Goal: Task Accomplishment & Management: Complete application form

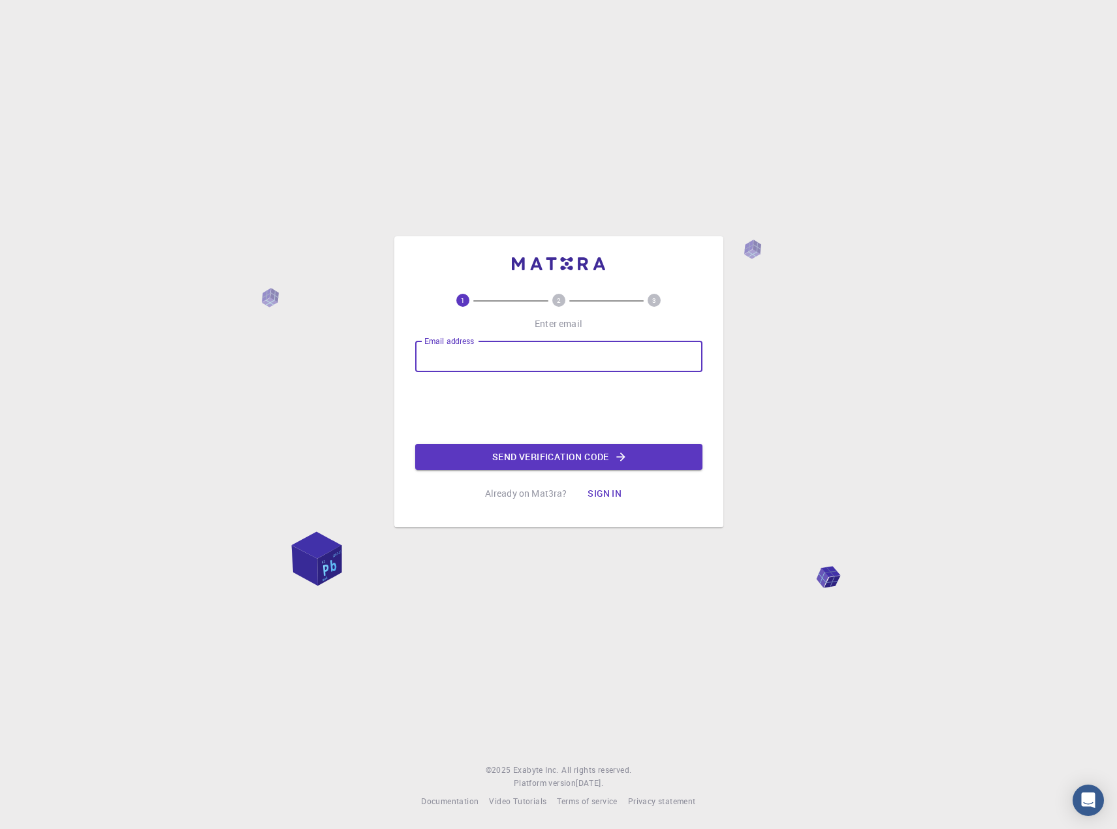
type input "[EMAIL_ADDRESS][DOMAIN_NAME]"
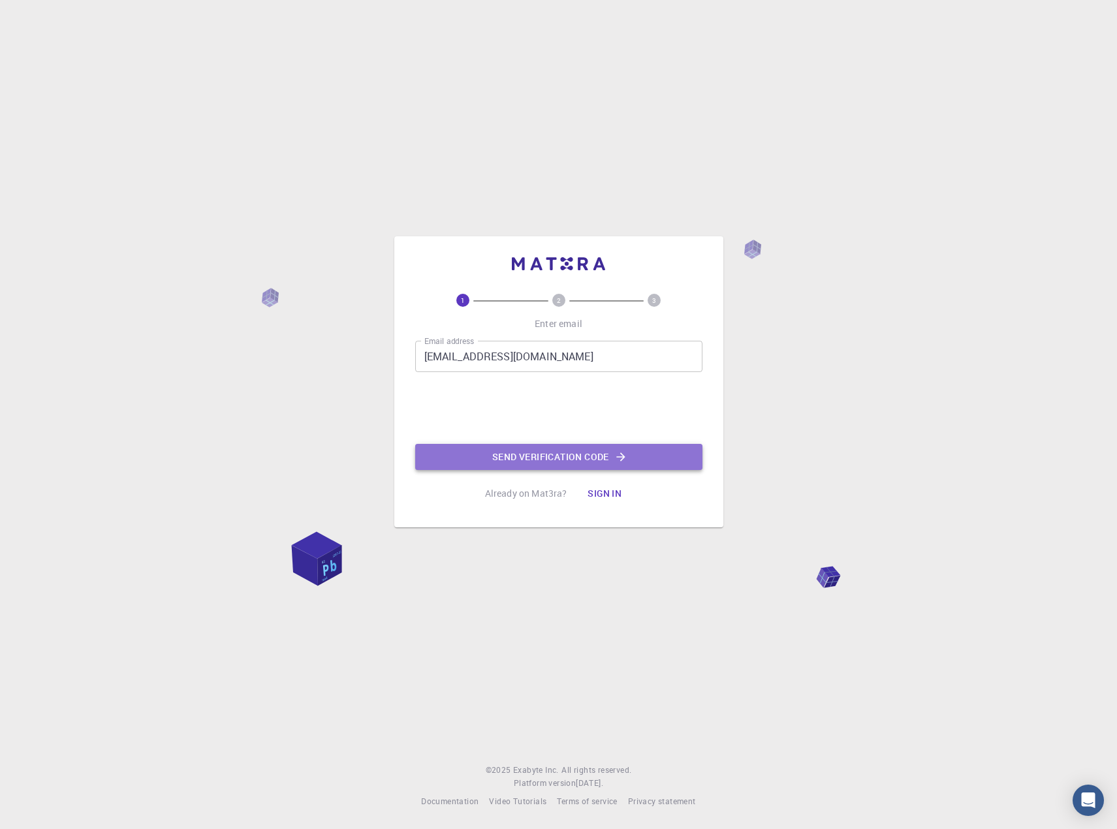
click at [566, 455] on button "Send verification code" at bounding box center [558, 457] width 287 height 26
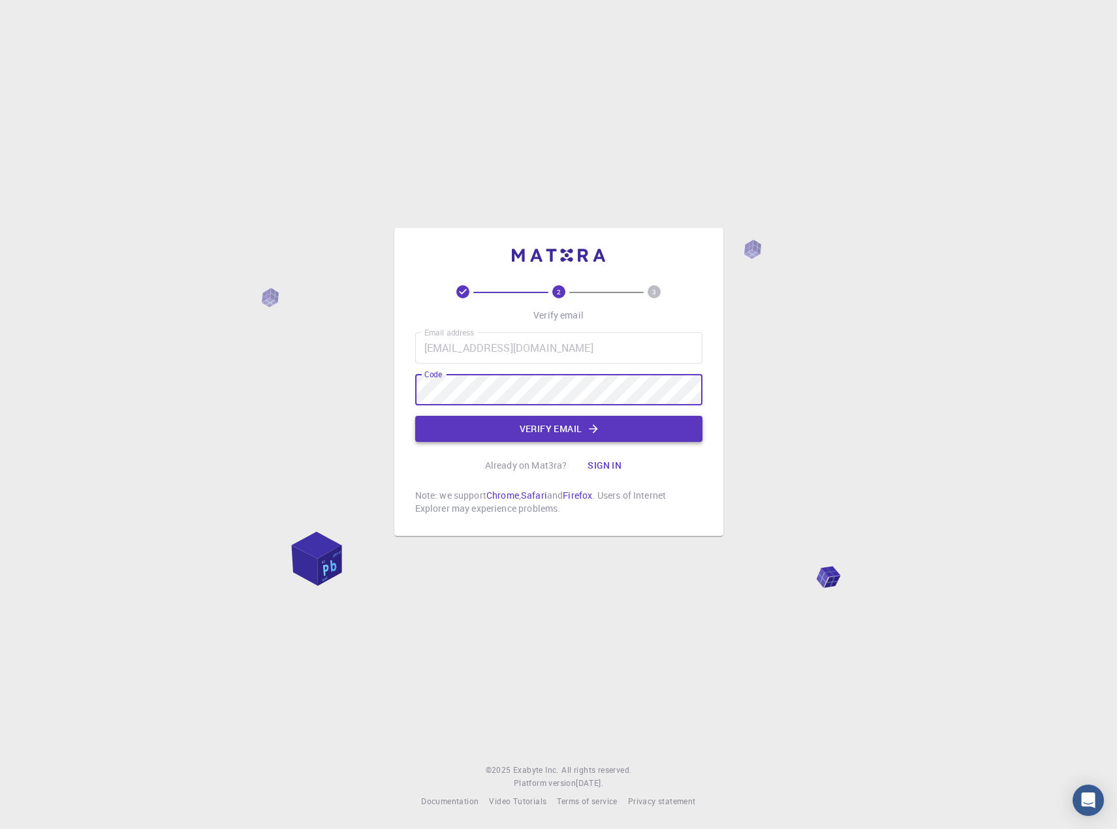
click at [589, 429] on icon "button" at bounding box center [593, 428] width 13 height 13
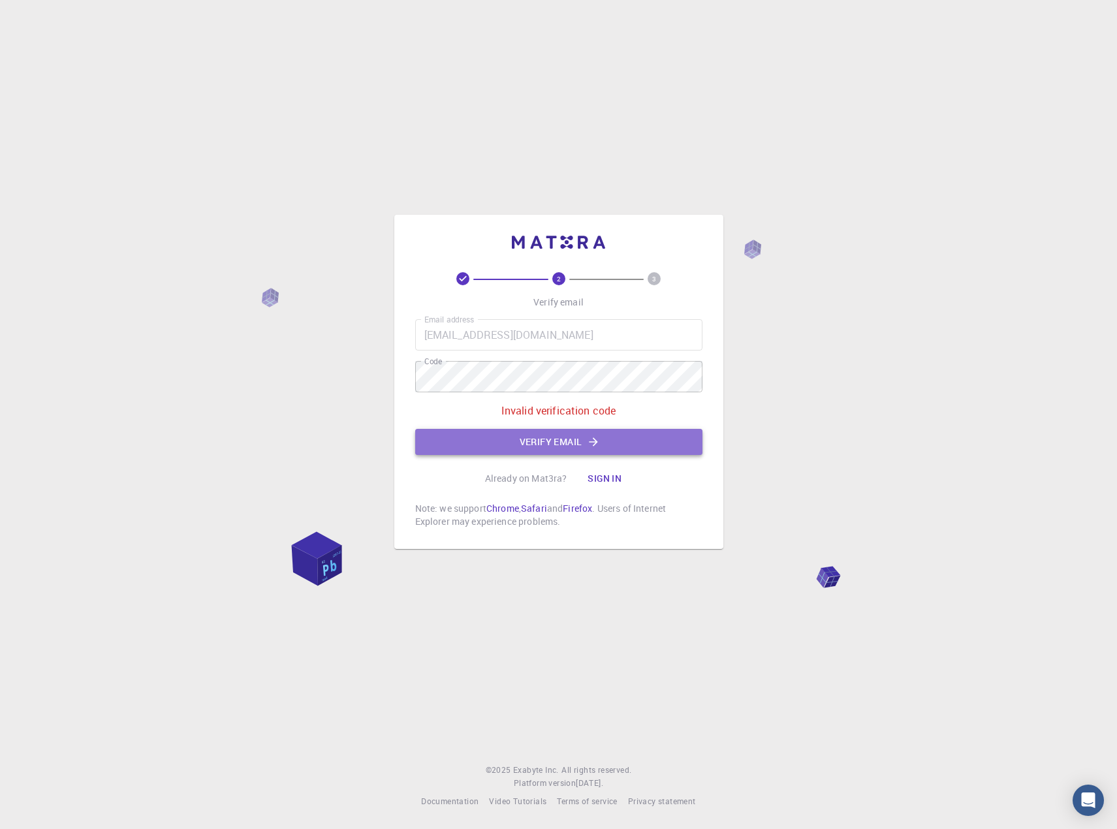
click at [584, 439] on button "Verify email" at bounding box center [558, 442] width 287 height 26
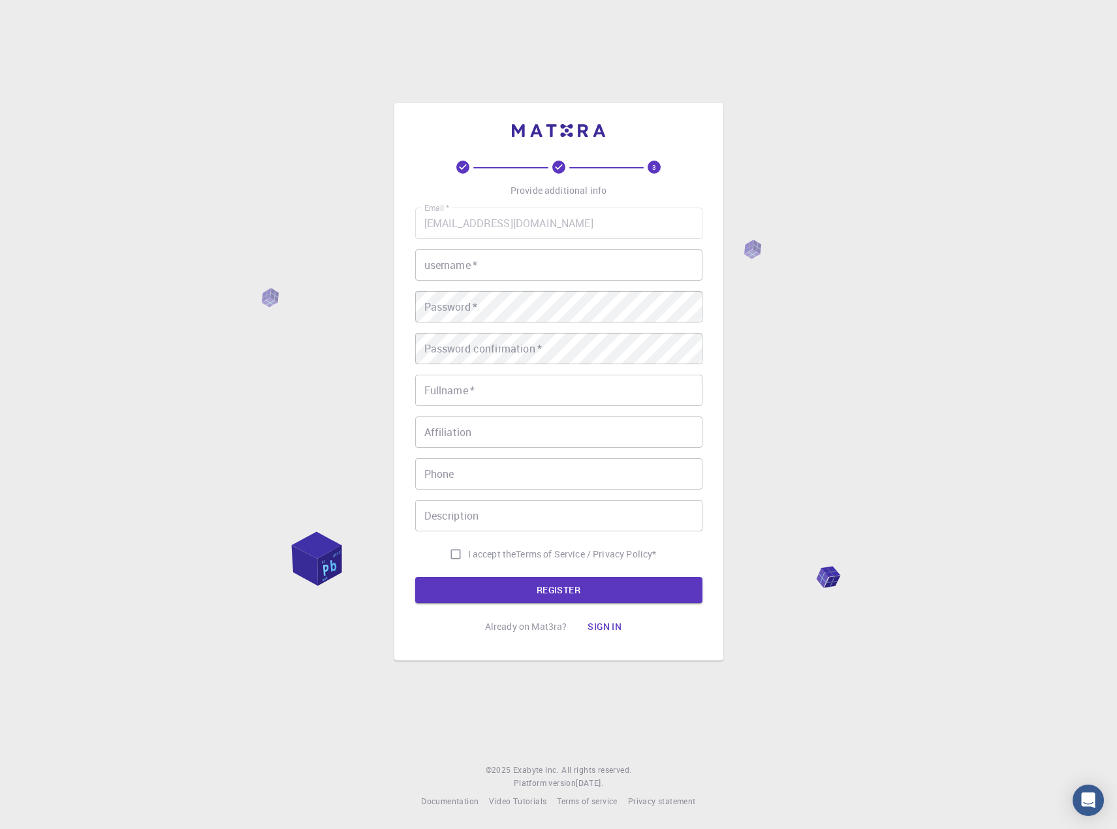
click at [540, 259] on input "username   *" at bounding box center [558, 264] width 287 height 31
type input "eatman74"
type input "Insik In"
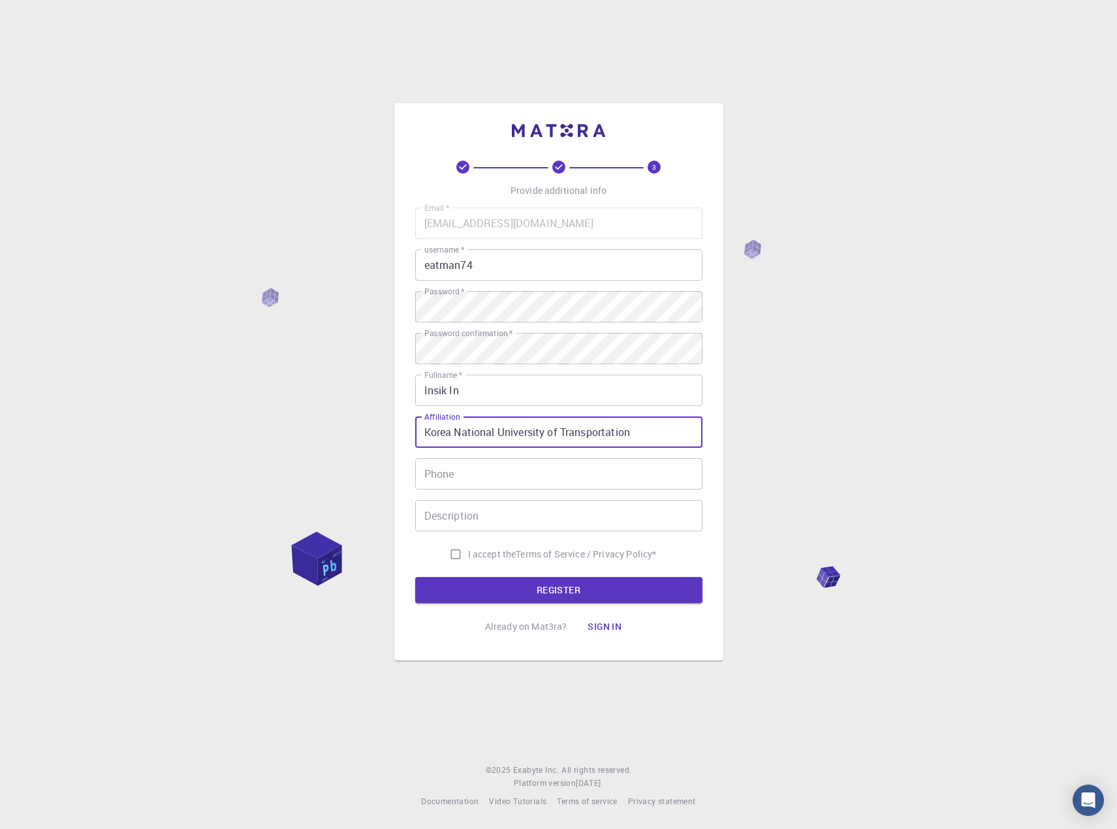
type input "Korea National University of Transportation"
type input "[PHONE_NUMBER]"
click at [469, 668] on div "3 Provide additional info Email   * [EMAIL_ADDRESS][DOMAIN_NAME] Email   * user…" at bounding box center [558, 414] width 1117 height 829
drag, startPoint x: 497, startPoint y: 517, endPoint x: 515, endPoint y: 520, distance: 18.6
click at [496, 527] on input "Description" at bounding box center [558, 515] width 287 height 31
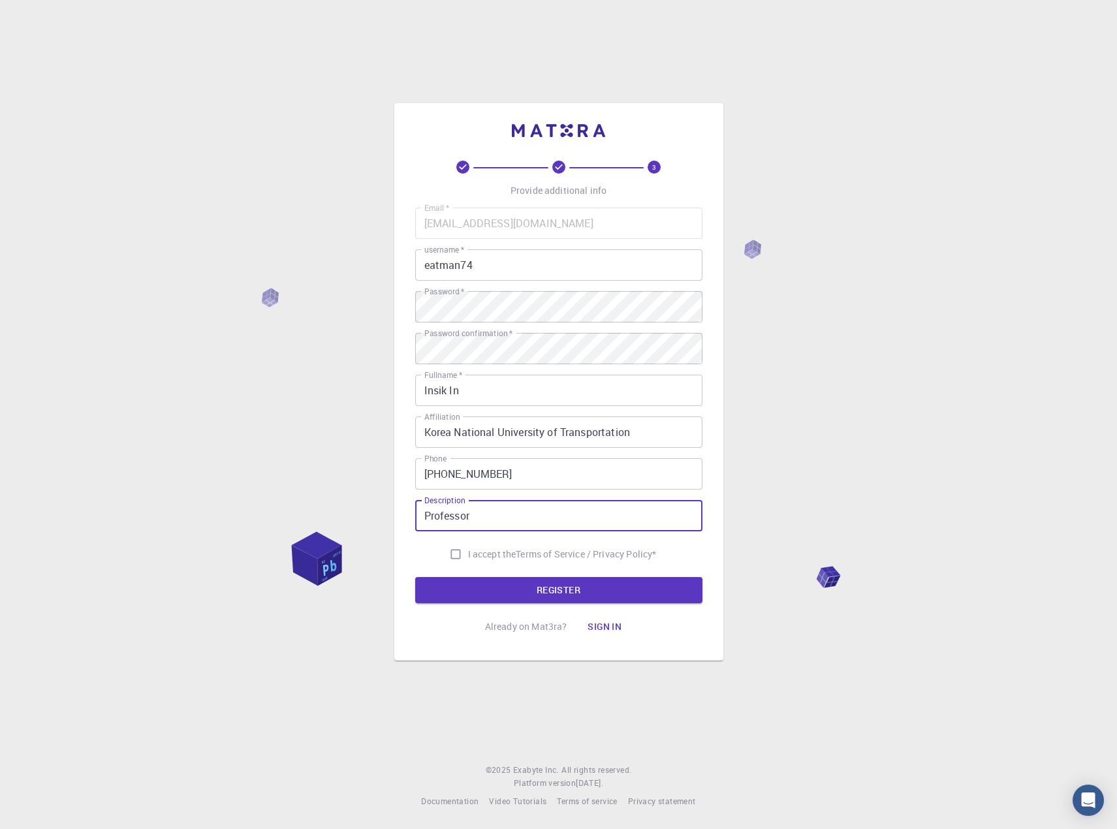
type input "Professor"
click at [452, 550] on input "I accept the Terms of Service / Privacy Policy *" at bounding box center [455, 554] width 25 height 25
checkbox input "true"
click at [556, 595] on button "REGISTER" at bounding box center [558, 590] width 287 height 26
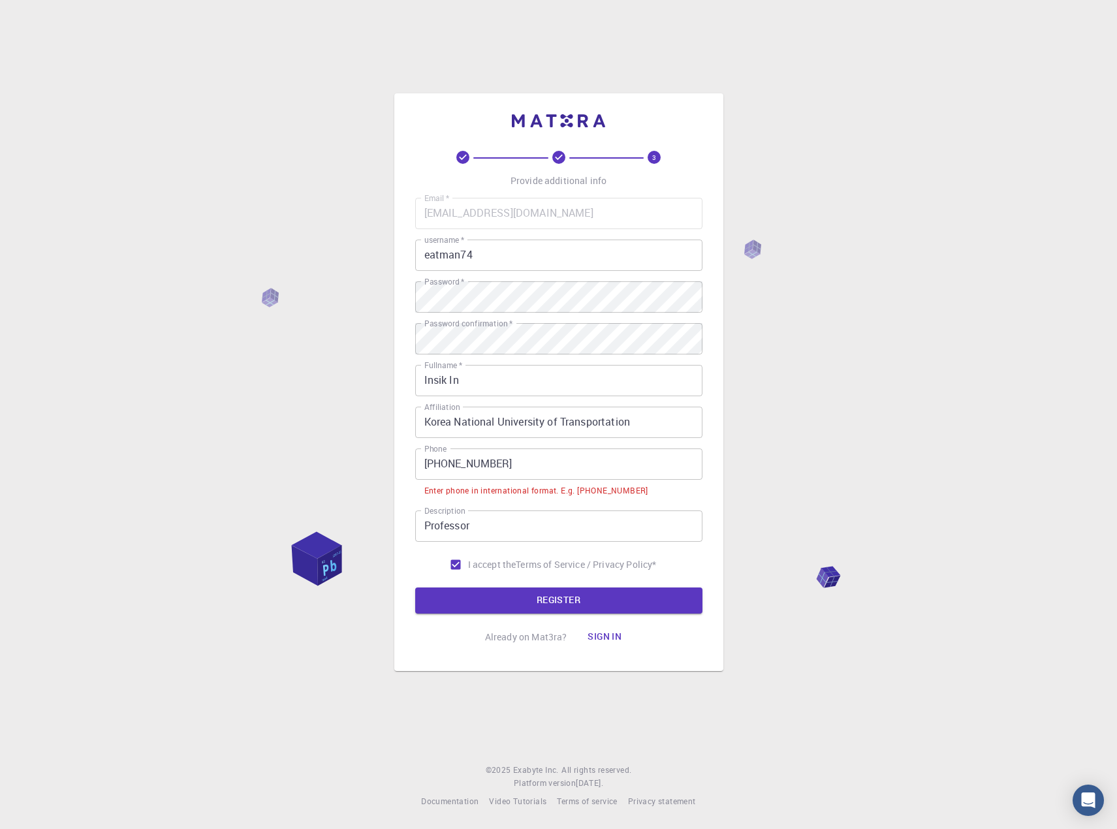
drag, startPoint x: 574, startPoint y: 455, endPoint x: 573, endPoint y: 462, distance: 7.2
click at [574, 459] on input "[PHONE_NUMBER]" at bounding box center [558, 463] width 287 height 31
click at [441, 461] on input "[PHONE_NUMBER]" at bounding box center [558, 463] width 287 height 31
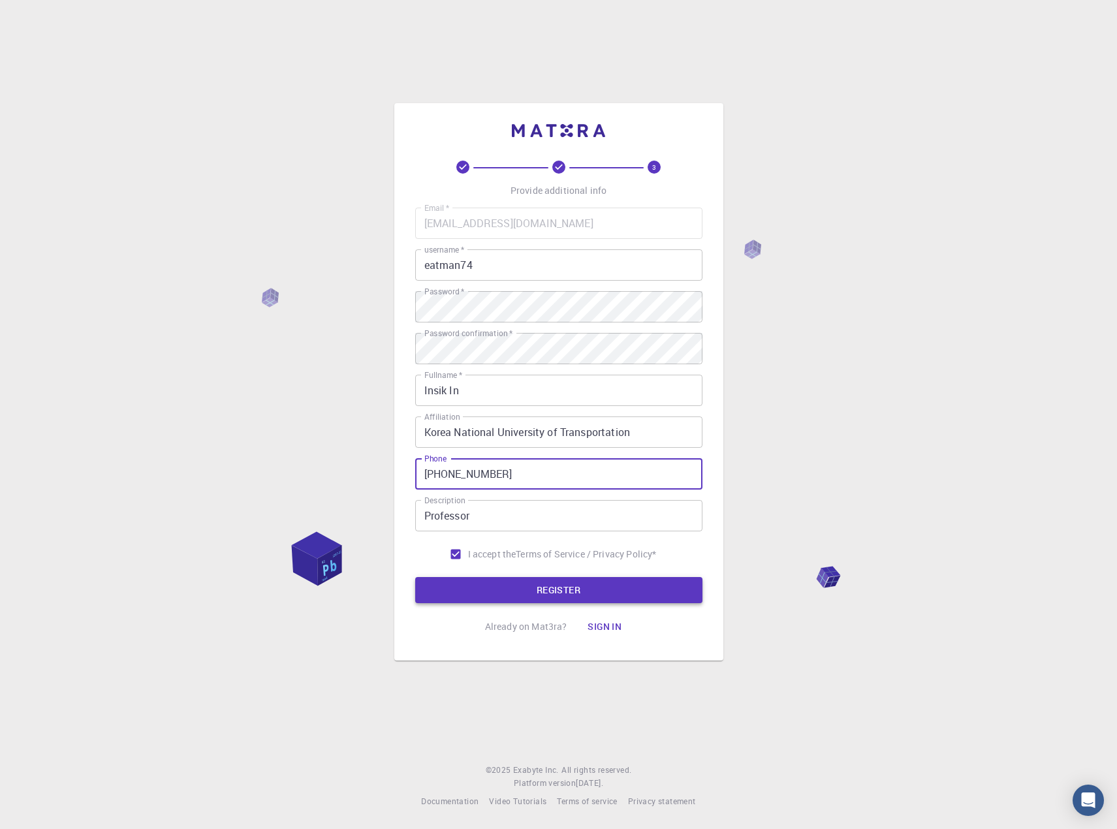
type input "[PHONE_NUMBER]"
click at [566, 589] on button "REGISTER" at bounding box center [558, 590] width 287 height 26
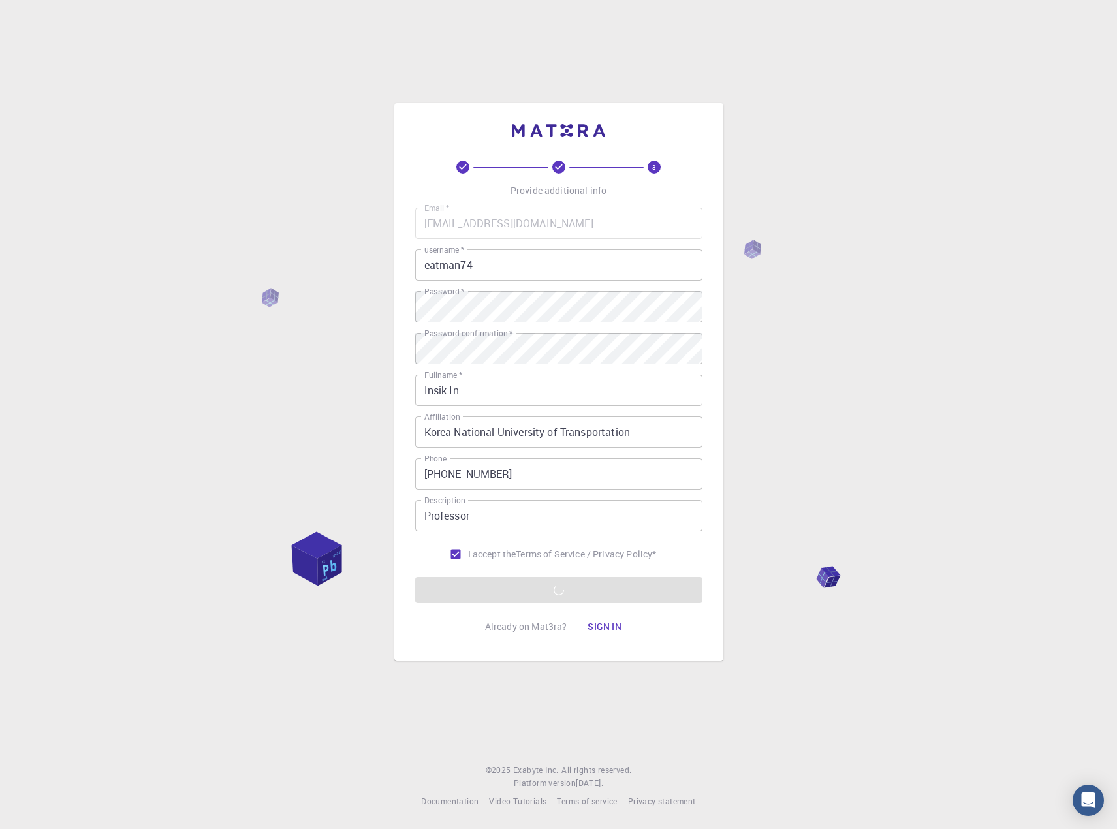
click at [885, 518] on div "3 Provide additional info Email   * [EMAIL_ADDRESS][DOMAIN_NAME] Email   * user…" at bounding box center [558, 414] width 1117 height 829
click at [924, 358] on div "3 Provide additional info Email   * [EMAIL_ADDRESS][DOMAIN_NAME] Email   * user…" at bounding box center [558, 414] width 1117 height 829
click at [815, 465] on div "3 Provide additional info Email   * [EMAIL_ADDRESS][DOMAIN_NAME] Email   * user…" at bounding box center [558, 414] width 1117 height 829
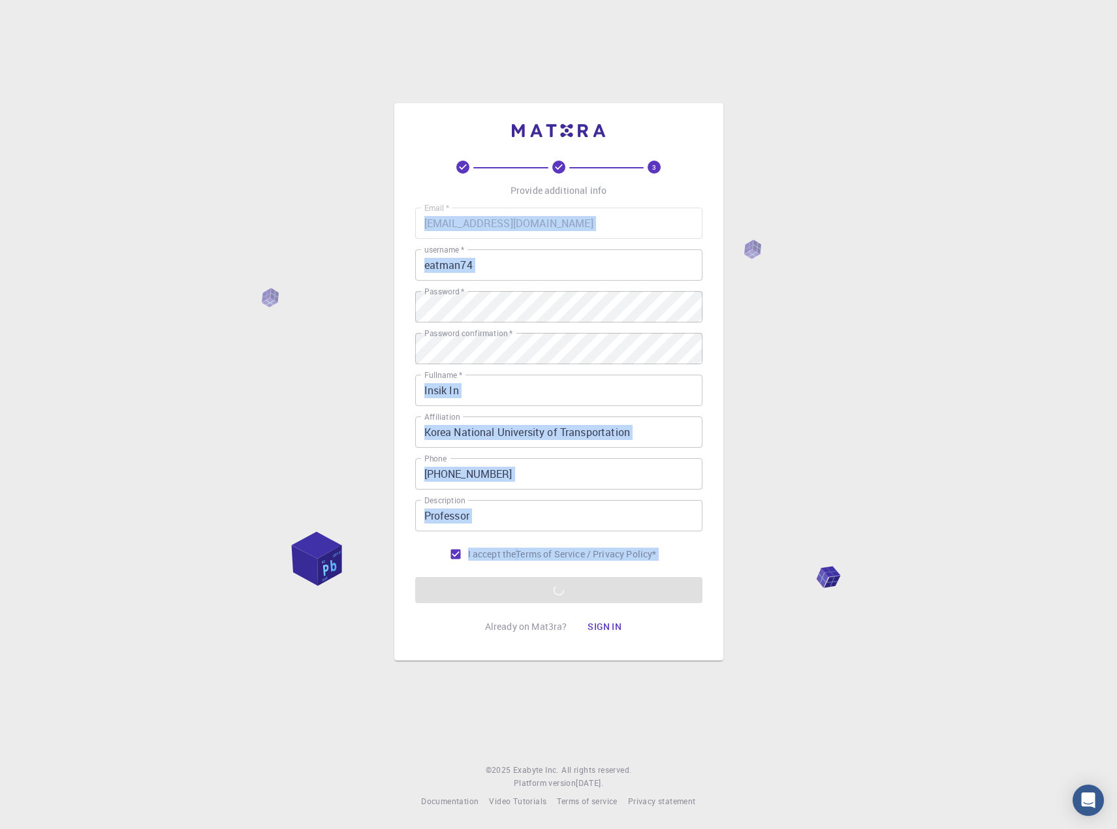
drag, startPoint x: 770, startPoint y: 659, endPoint x: 305, endPoint y: 465, distance: 504.2
click at [307, 471] on div "3 Provide additional info Email   * [EMAIL_ADDRESS][DOMAIN_NAME] Email   * user…" at bounding box center [558, 414] width 1117 height 829
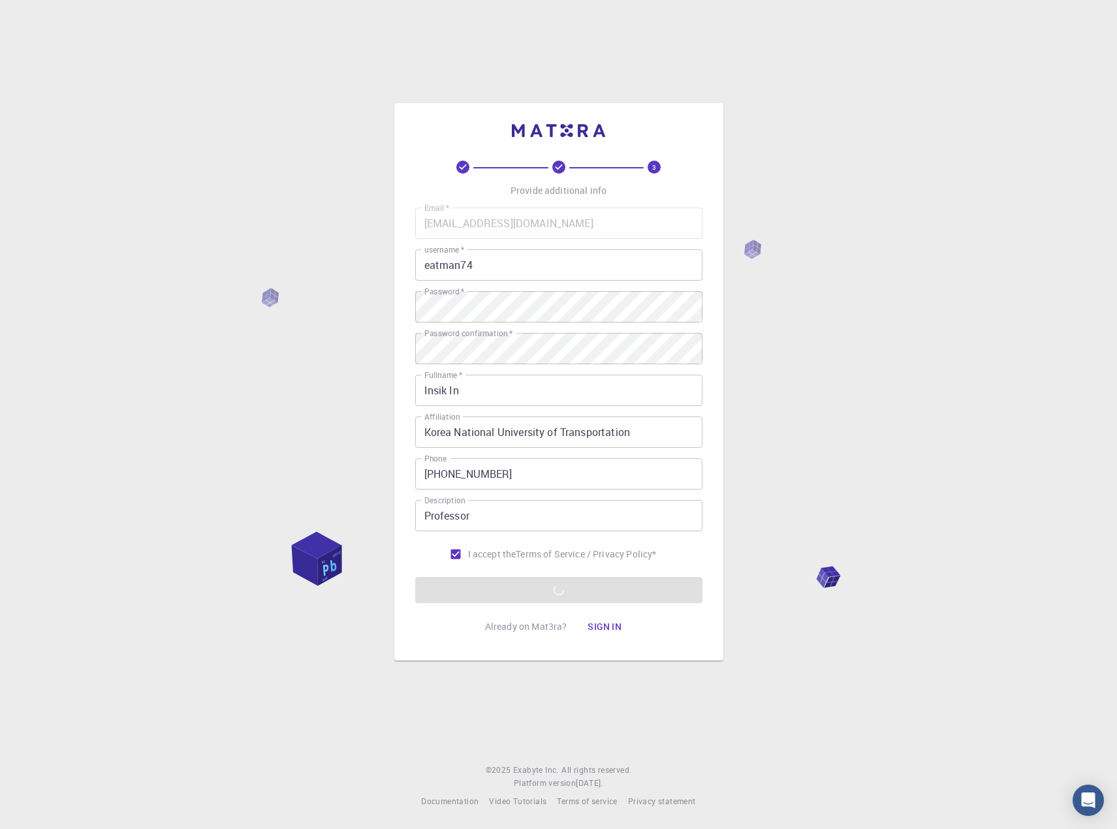
click at [305, 463] on div "3 Provide additional info Email   * [EMAIL_ADDRESS][DOMAIN_NAME] Email   * user…" at bounding box center [558, 414] width 1117 height 829
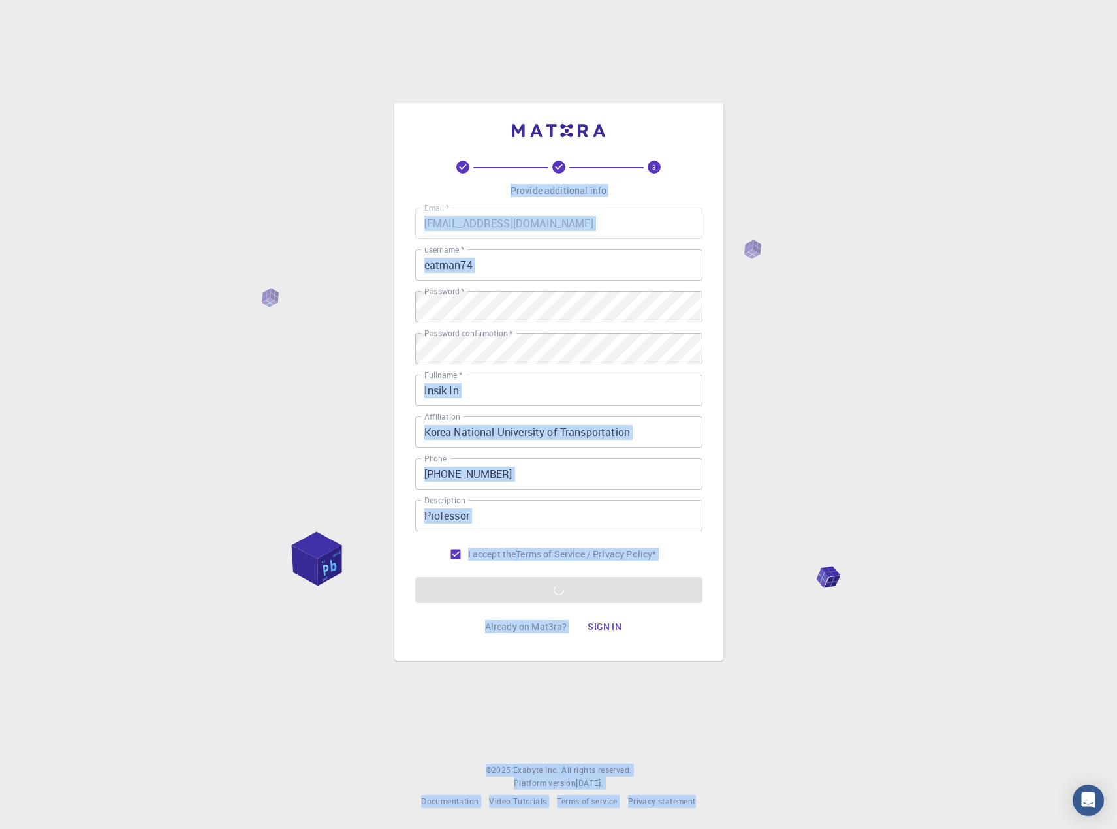
drag, startPoint x: 508, startPoint y: 264, endPoint x: 942, endPoint y: 617, distance: 559.2
click at [940, 616] on div "3 Provide additional info Email   * [EMAIL_ADDRESS][DOMAIN_NAME] Email   * user…" at bounding box center [558, 414] width 1117 height 829
click at [958, 622] on div "3 Provide additional info Email   * [EMAIL_ADDRESS][DOMAIN_NAME] Email   * user…" at bounding box center [558, 414] width 1117 height 829
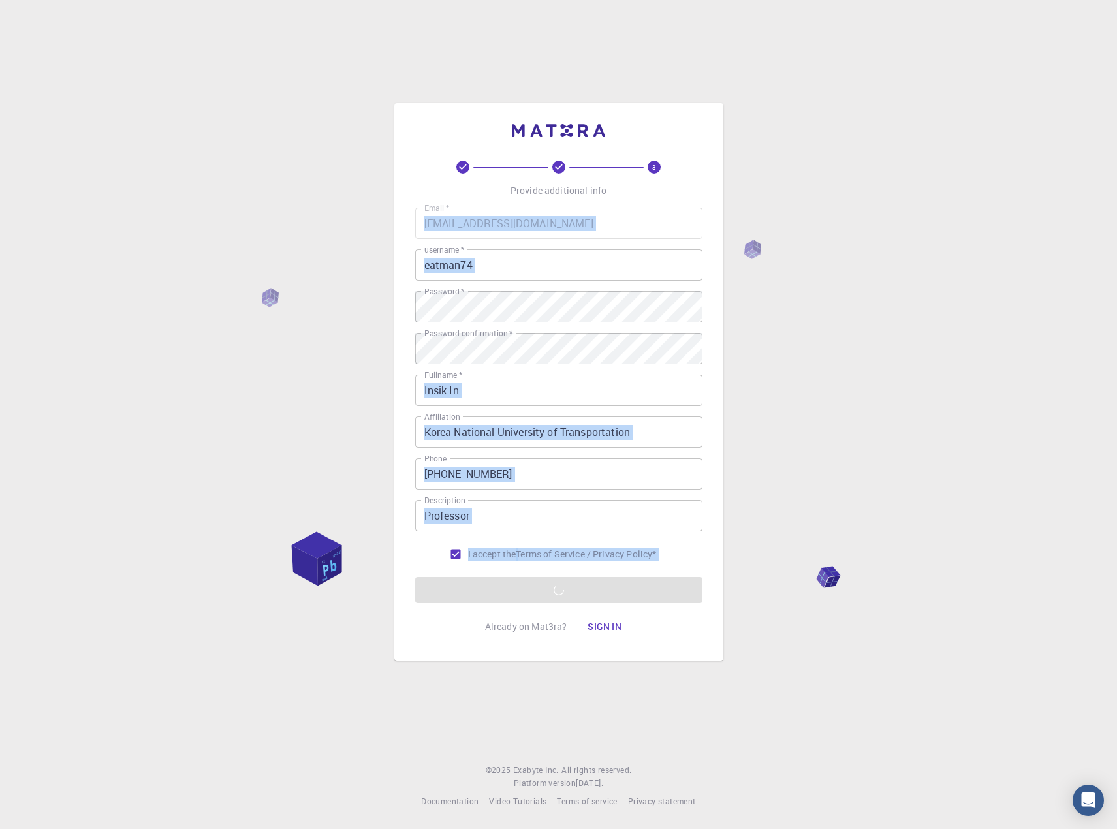
drag, startPoint x: 775, startPoint y: 671, endPoint x: 286, endPoint y: 284, distance: 623.6
click at [286, 284] on div "3 Provide additional info Email   * [EMAIL_ADDRESS][DOMAIN_NAME] Email   * user…" at bounding box center [558, 414] width 1117 height 829
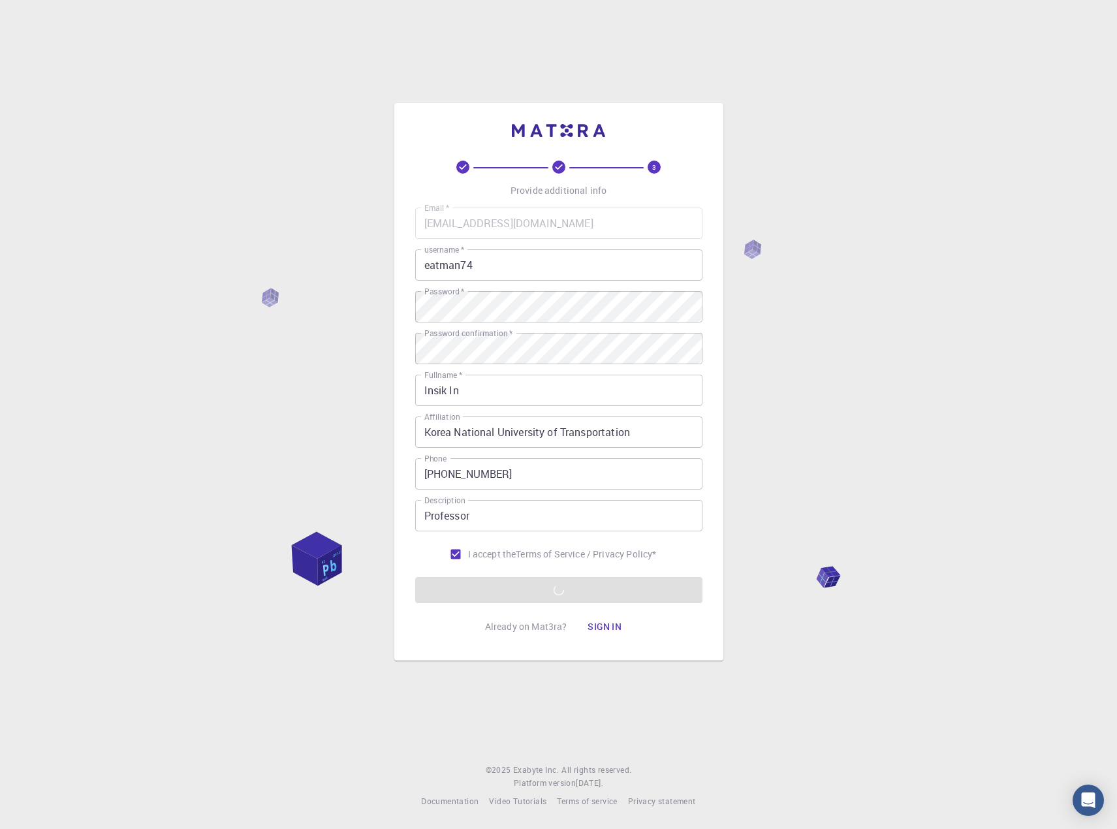
click at [292, 276] on div "3 Provide additional info Email   * [EMAIL_ADDRESS][DOMAIN_NAME] Email   * user…" at bounding box center [558, 414] width 1117 height 829
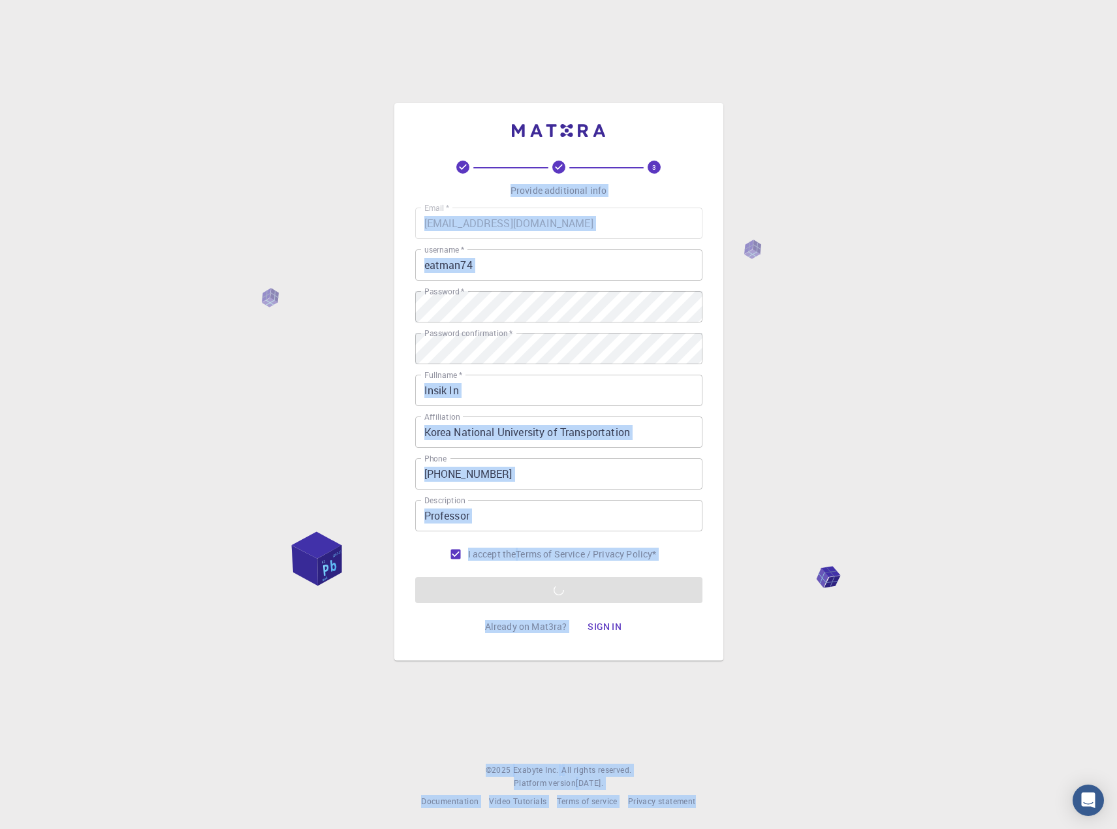
drag, startPoint x: 341, startPoint y: 119, endPoint x: 901, endPoint y: 711, distance: 814.5
click at [901, 711] on div "3 Provide additional info Email   * [EMAIL_ADDRESS][DOMAIN_NAME] Email   * user…" at bounding box center [558, 414] width 1117 height 829
click at [868, 619] on div "3 Provide additional info Email   * [EMAIL_ADDRESS][DOMAIN_NAME] Email   * user…" at bounding box center [558, 414] width 1117 height 829
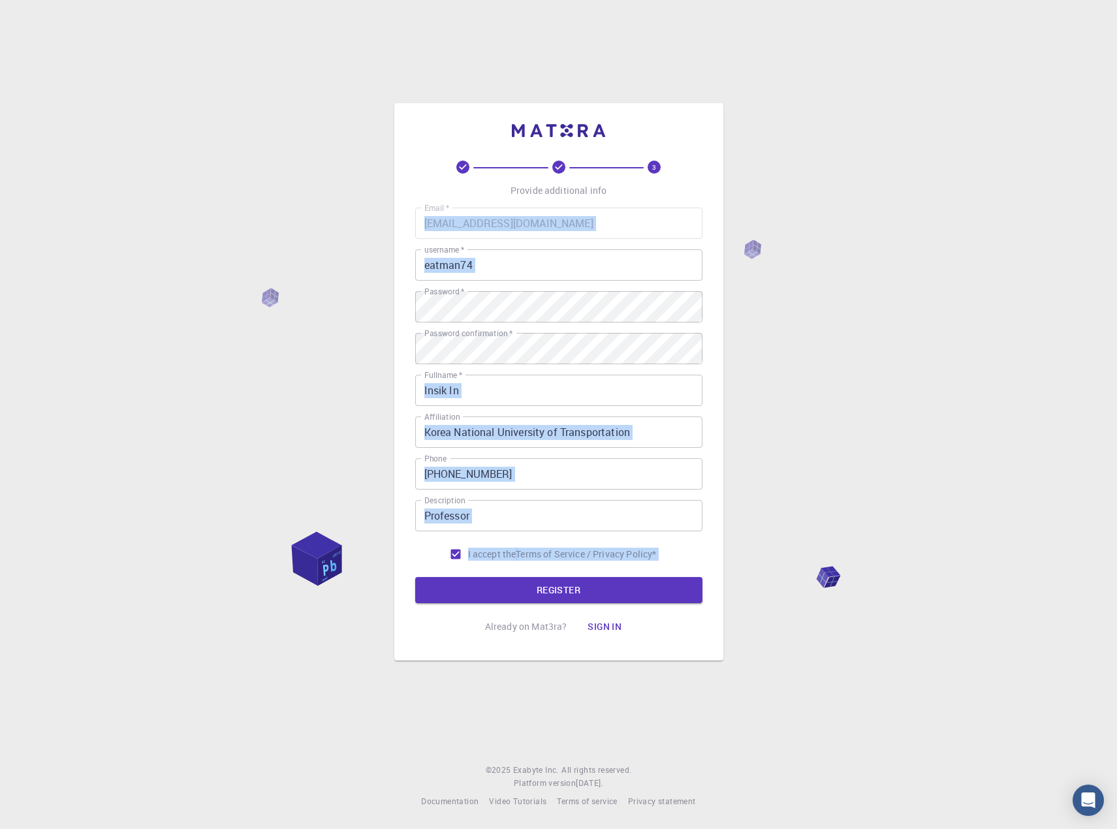
drag, startPoint x: 807, startPoint y: 651, endPoint x: 349, endPoint y: 184, distance: 654.1
click at [349, 192] on div "3 Provide additional info Email   * [EMAIL_ADDRESS][DOMAIN_NAME] Email   * user…" at bounding box center [558, 414] width 1117 height 829
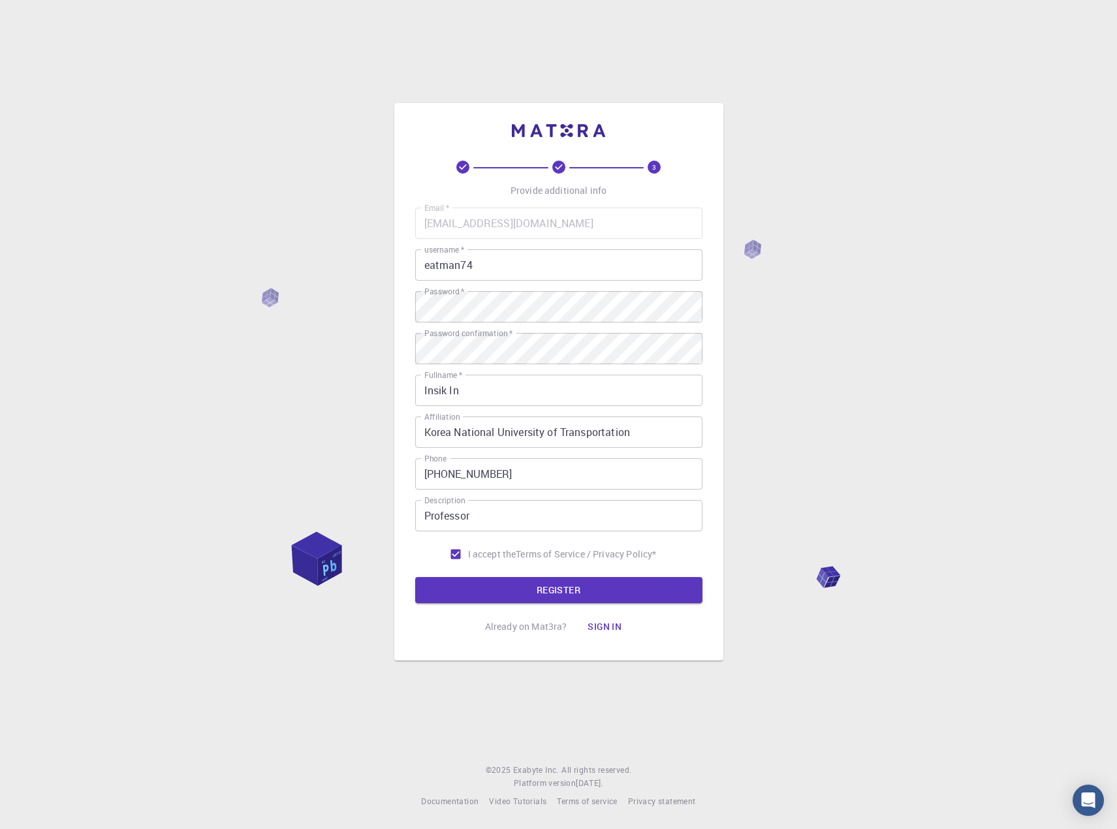
click at [349, 184] on div "3 Provide additional info Email   * [EMAIL_ADDRESS][DOMAIN_NAME] Email   * user…" at bounding box center [558, 414] width 1117 height 829
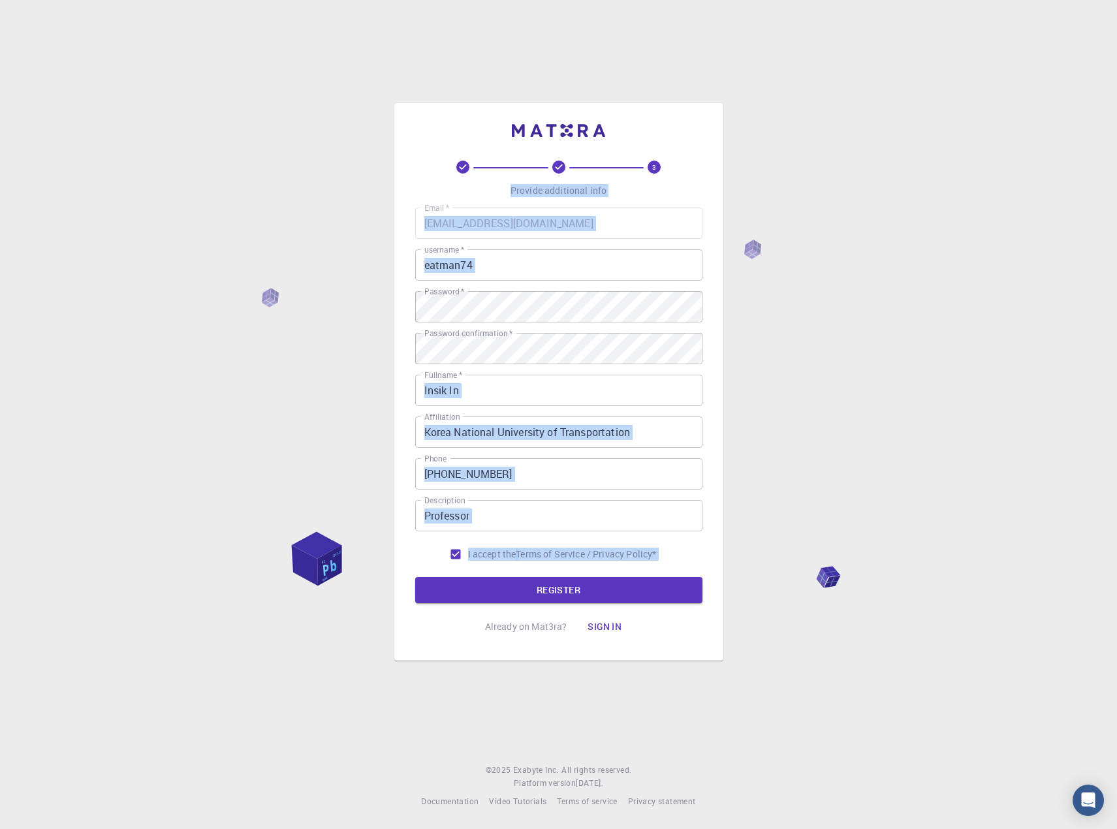
drag, startPoint x: 394, startPoint y: 170, endPoint x: 807, endPoint y: 668, distance: 647.1
click at [807, 670] on div "3 Provide additional info Email   * [EMAIL_ADDRESS][DOMAIN_NAME] Email   * user…" at bounding box center [558, 414] width 1117 height 829
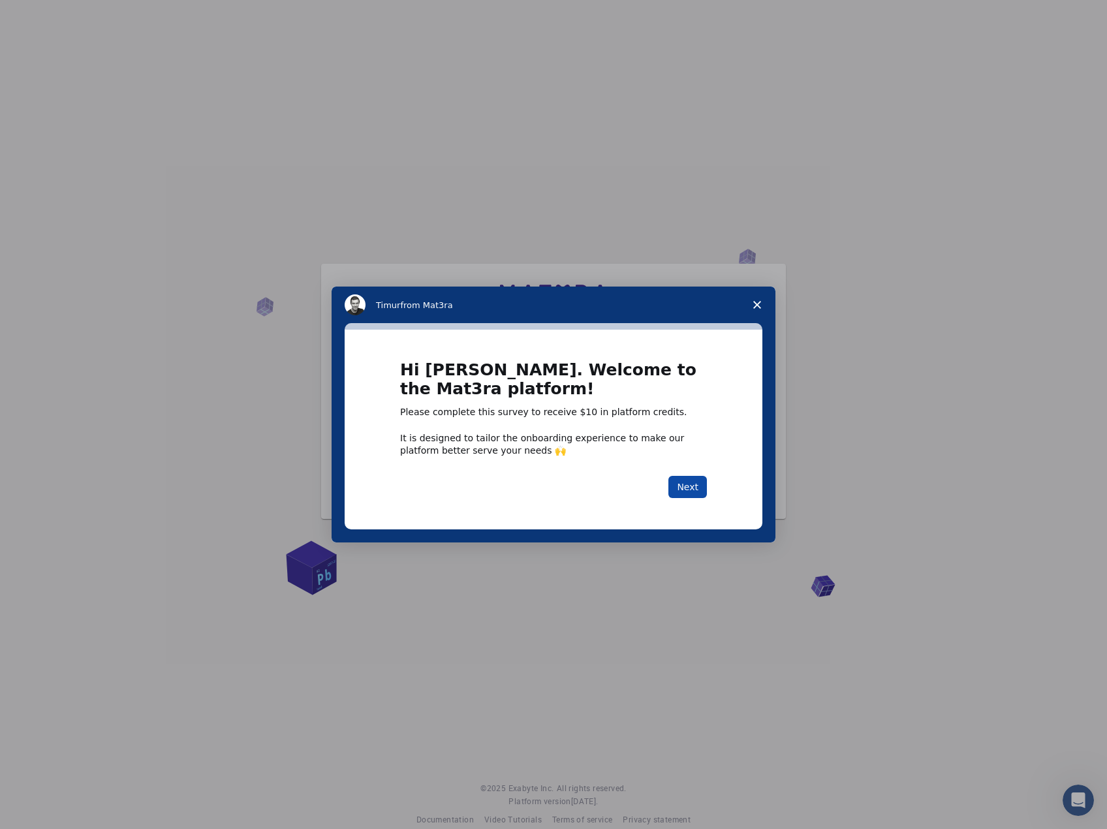
click at [693, 484] on button "Next" at bounding box center [687, 487] width 39 height 22
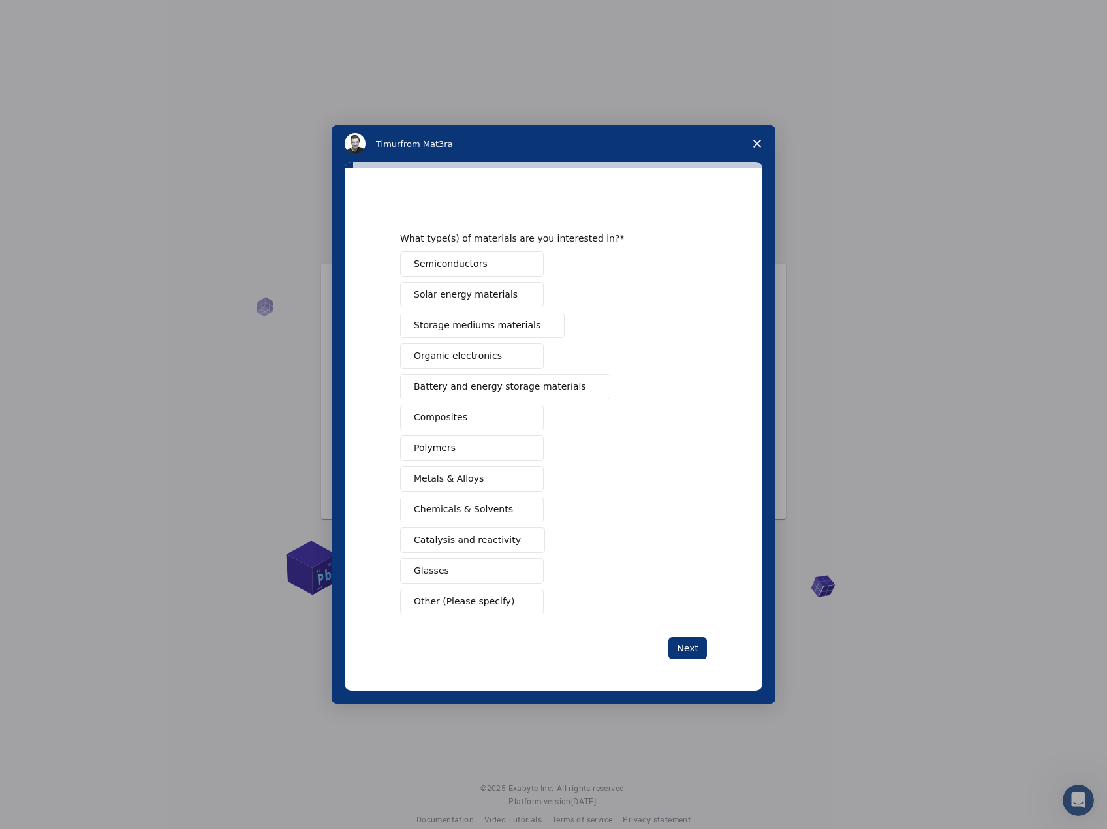
drag, startPoint x: 466, startPoint y: 390, endPoint x: 709, endPoint y: 446, distance: 249.2
click at [711, 448] on div "What type(s) of materials are you interested in? Semiconductors Solar energy ma…" at bounding box center [554, 429] width 418 height 522
click at [471, 609] on button "Other (Please specify)" at bounding box center [472, 601] width 144 height 25
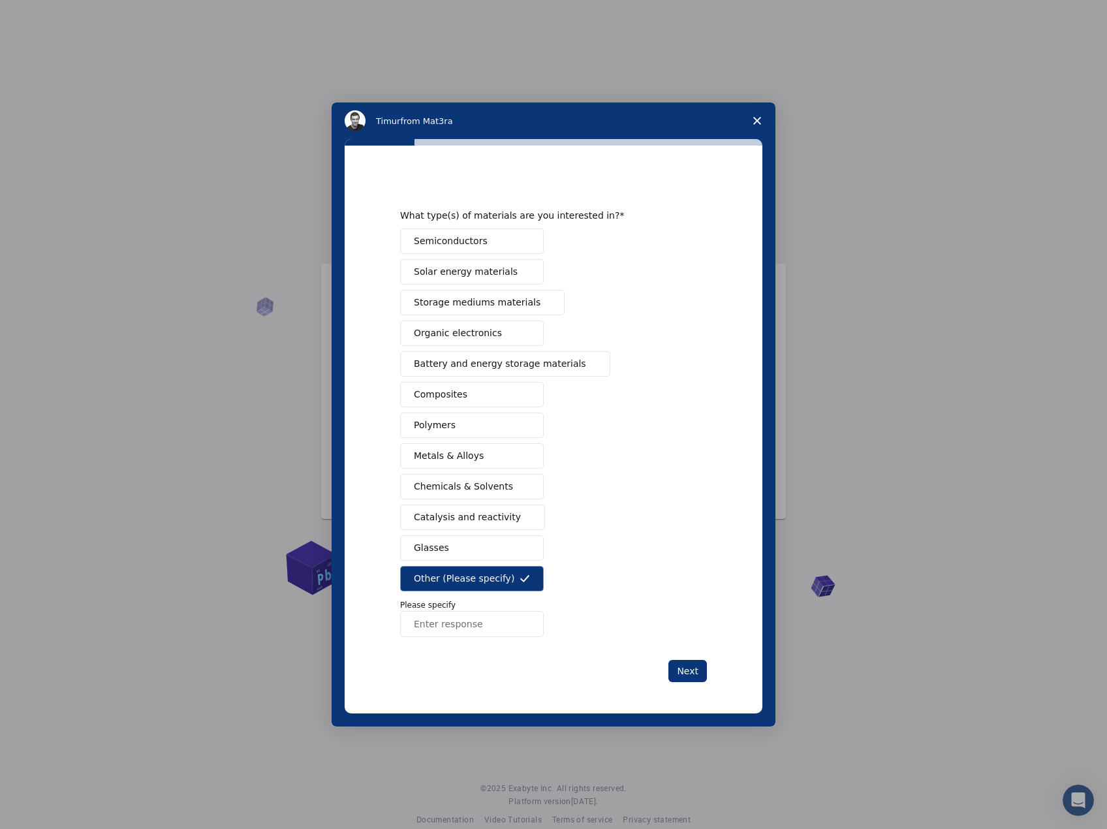
click at [463, 633] on input "Enter response" at bounding box center [472, 624] width 144 height 26
type input "MXene"
click at [693, 670] on button "Next" at bounding box center [687, 671] width 39 height 22
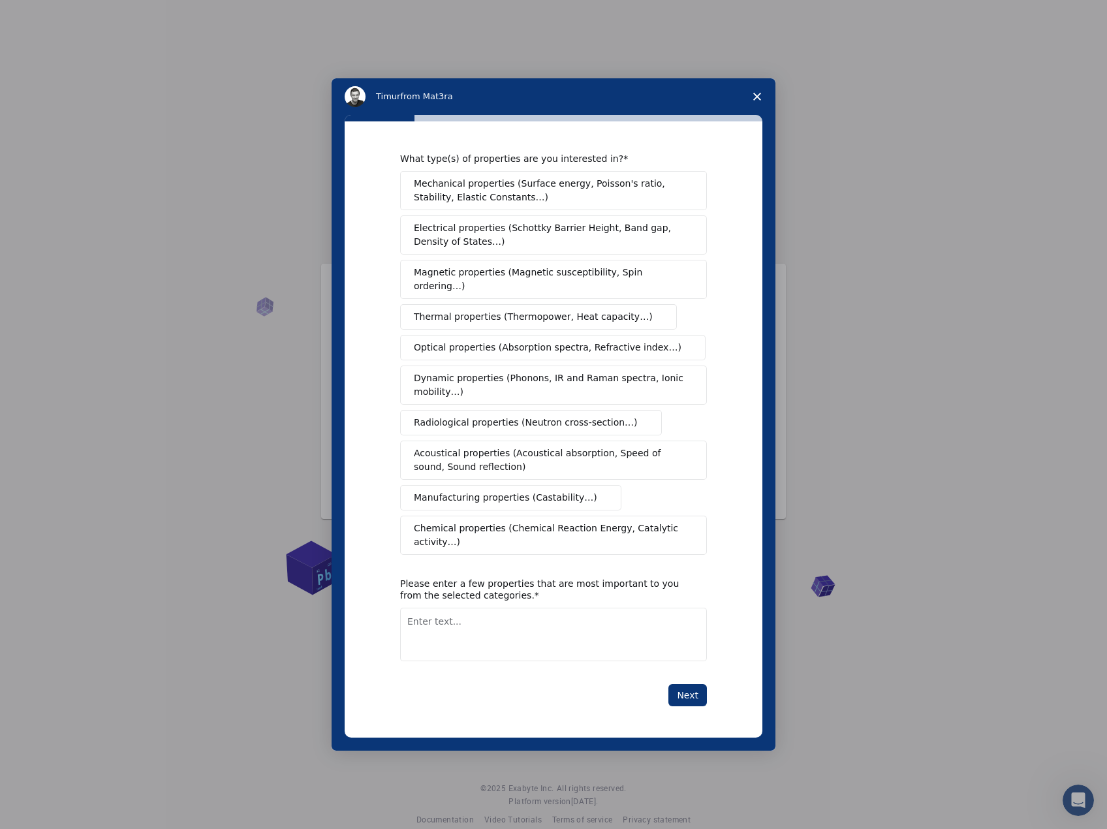
click at [556, 198] on span "Mechanical properties (Surface energy, Poisson's ratio, Stability, Elastic Cons…" at bounding box center [550, 190] width 272 height 27
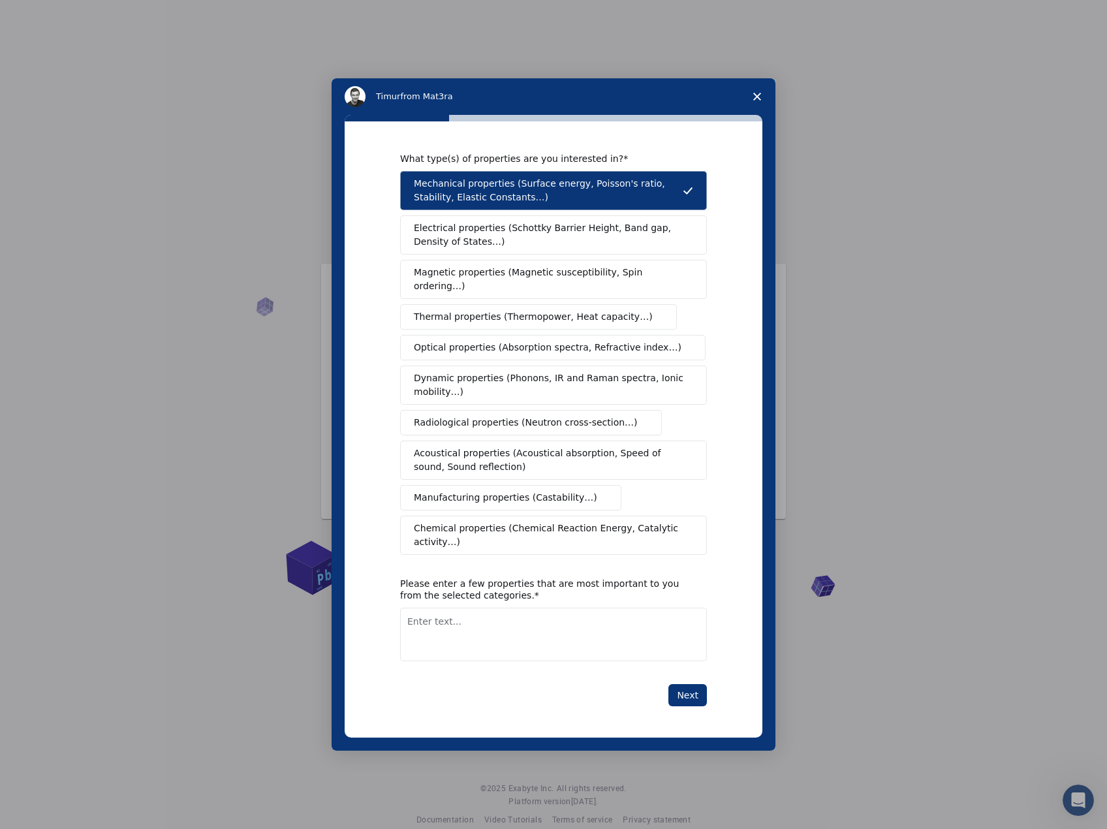
click at [678, 193] on span "Mechanical properties (Surface energy, Poisson's ratio, Stability, Elastic Cons…" at bounding box center [548, 190] width 269 height 27
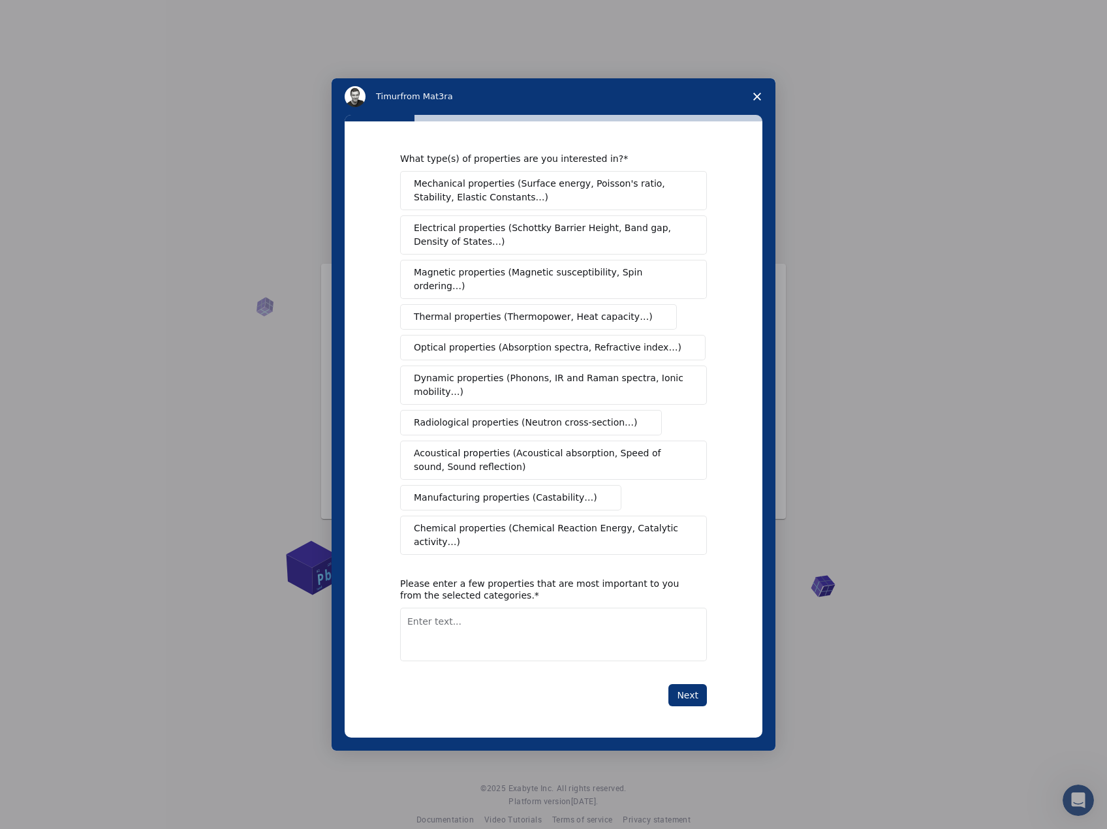
click at [586, 242] on span "Electrical properties (Schottky Barrier Height, Band gap, Density of States…)" at bounding box center [550, 234] width 272 height 27
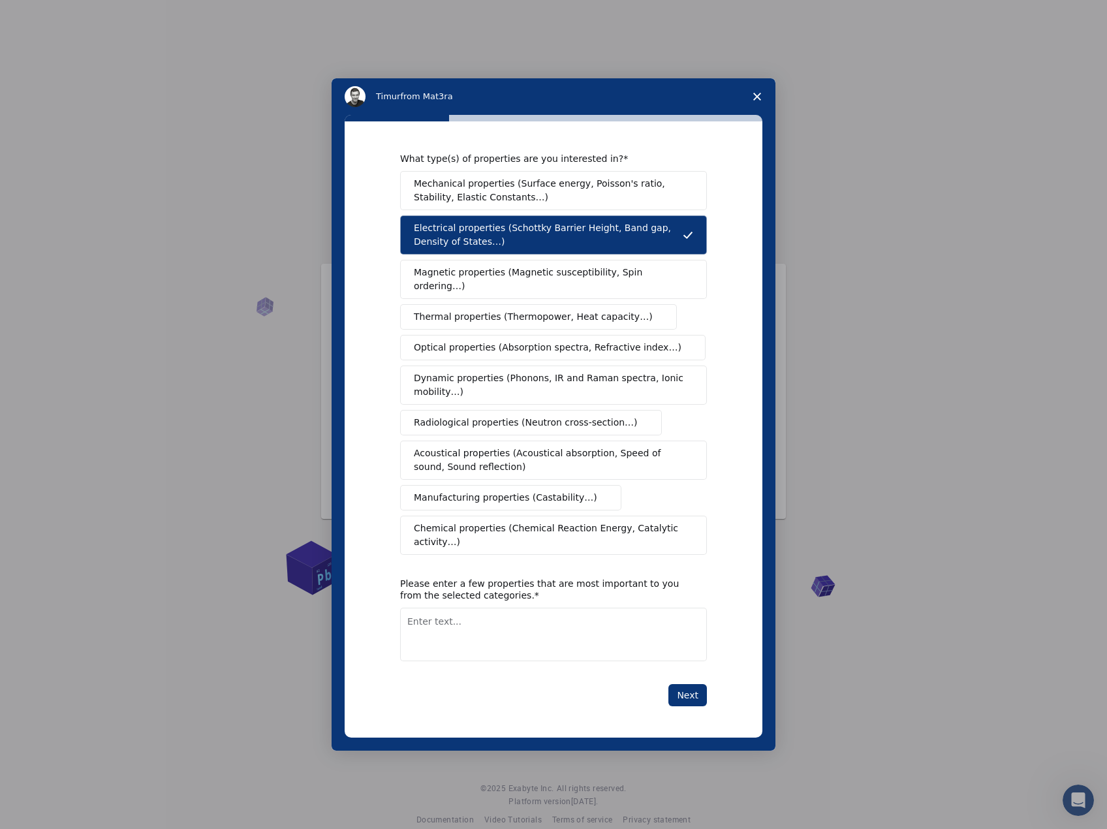
drag, startPoint x: 548, startPoint y: 341, endPoint x: 730, endPoint y: 315, distance: 183.9
click at [730, 315] on div "What type(s) of properties are you interested in? Mechanical properties (Surfac…" at bounding box center [554, 429] width 418 height 617
click at [601, 310] on span "Thermal properties (Thermopower, Heat capacity…)" at bounding box center [533, 317] width 239 height 14
click at [621, 197] on span "Mechanical properties (Surface energy, Poisson's ratio, Stability, Elastic Cons…" at bounding box center [550, 190] width 272 height 27
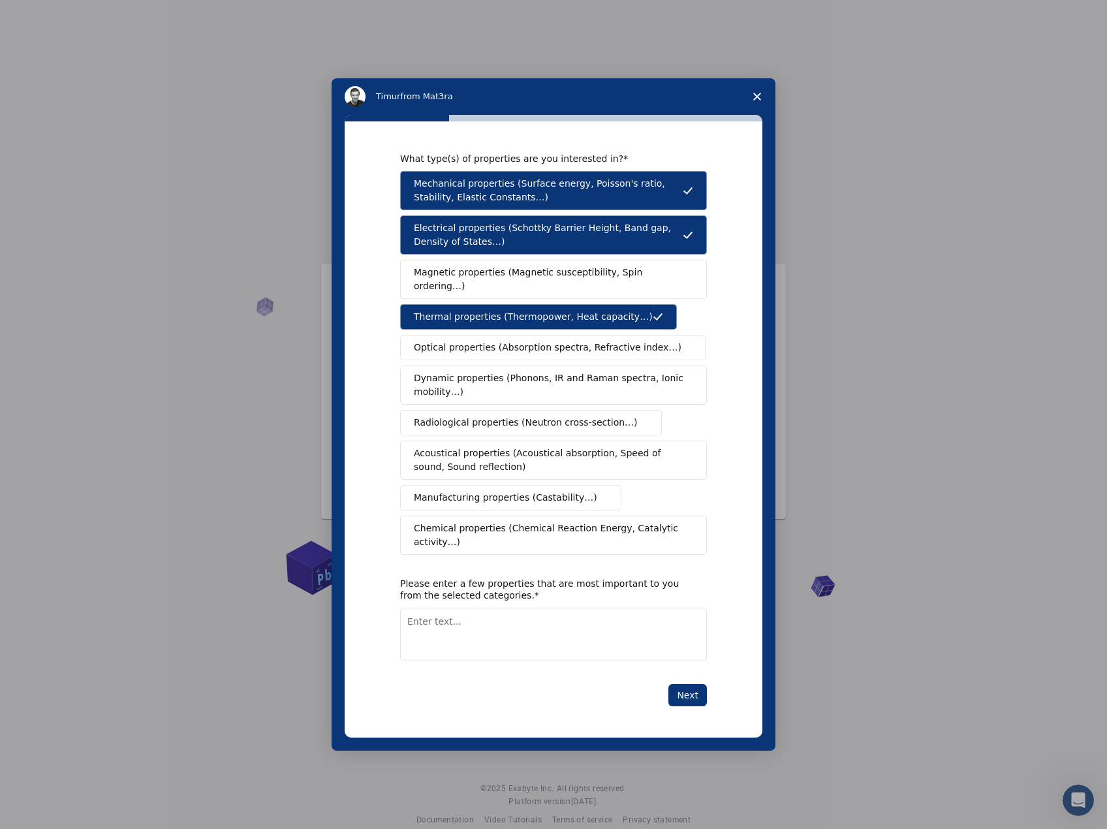
click at [606, 271] on button "Magnetic properties (Magnetic susceptibility, Spin ordering…)" at bounding box center [553, 279] width 307 height 39
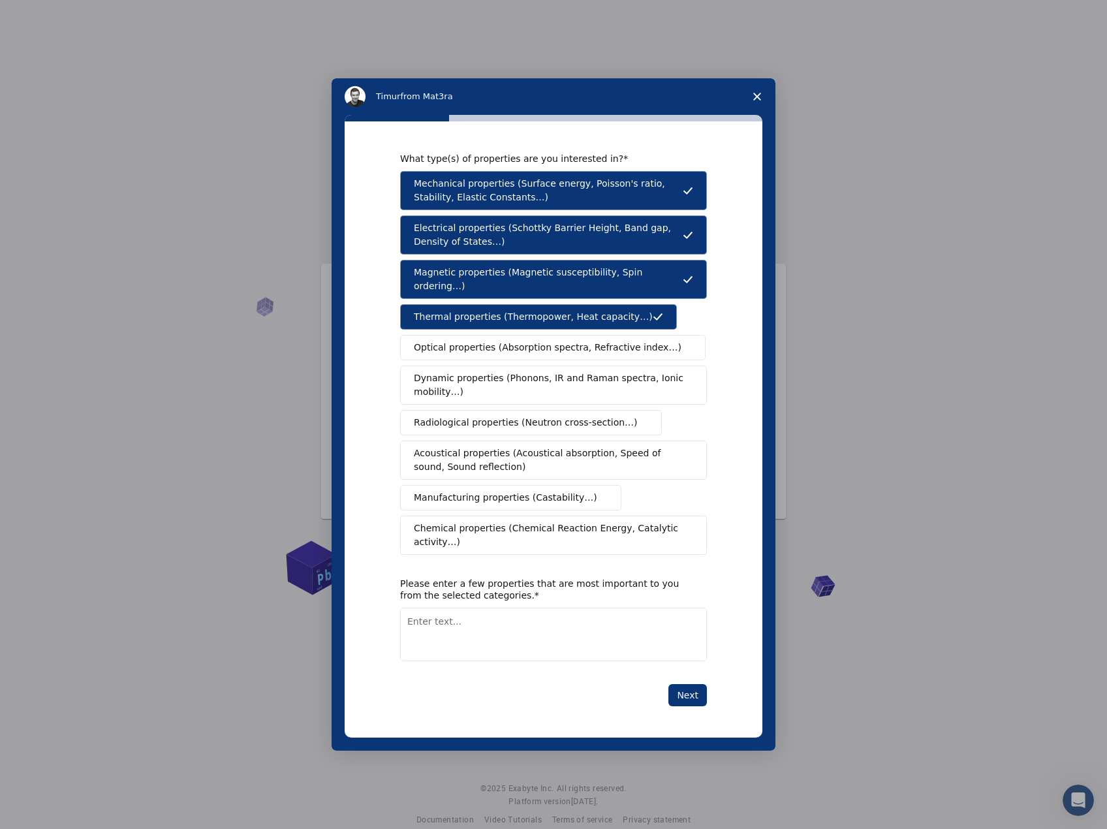
click at [573, 541] on span "Chemical properties (Chemical Reaction Energy, Catalytic activity…)" at bounding box center [549, 535] width 270 height 27
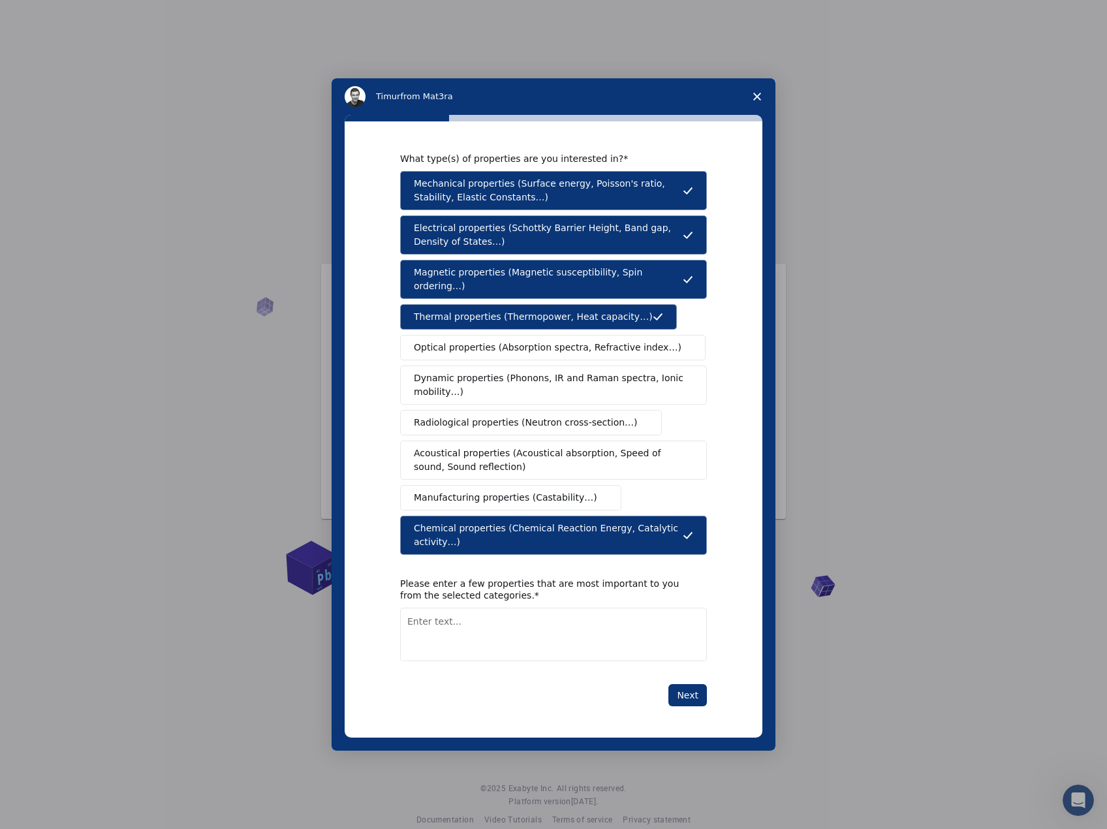
drag, startPoint x: 687, startPoint y: 692, endPoint x: 544, endPoint y: 631, distance: 155.3
click at [544, 631] on div "What type(s) of properties are you interested in? Mechanical properties (Surfac…" at bounding box center [553, 430] width 307 height 554
click at [550, 621] on textarea "Enter text..." at bounding box center [553, 635] width 307 height 54
type textarea "Electromagnetic Interference Shielding Efficiency"
click at [689, 684] on button "Next" at bounding box center [687, 695] width 39 height 22
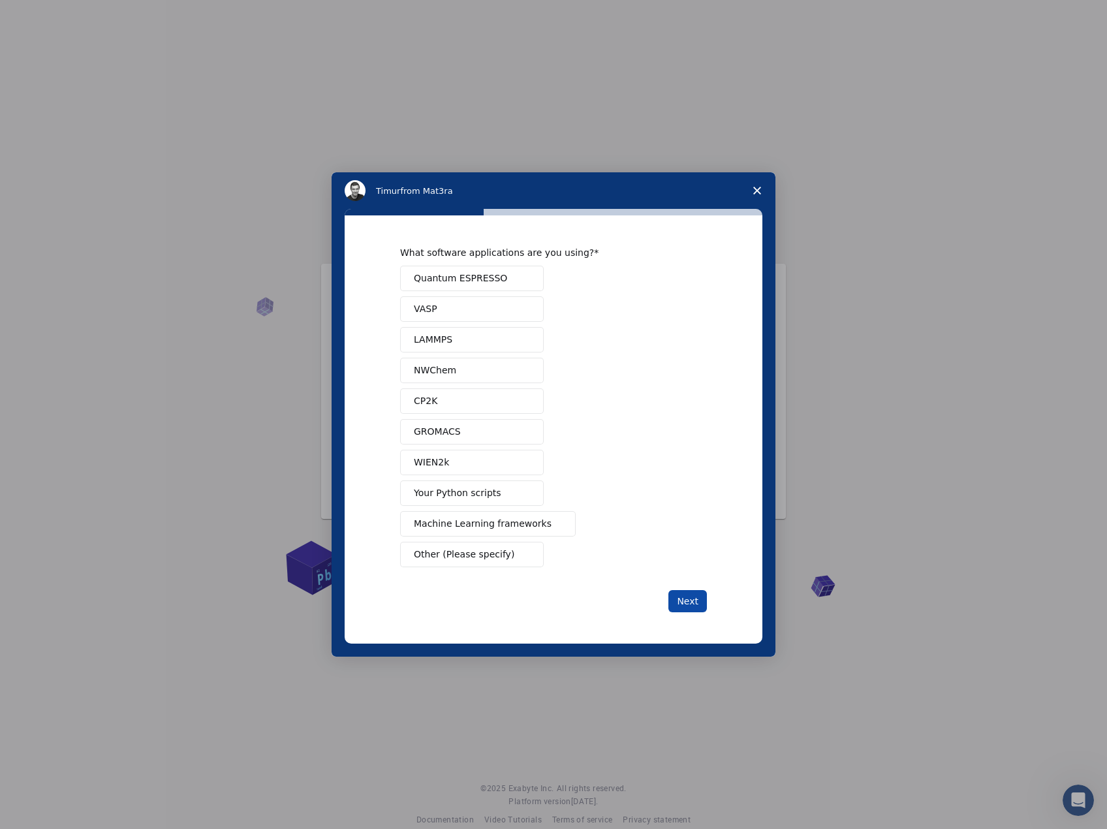
click at [685, 599] on button "Next" at bounding box center [687, 601] width 39 height 22
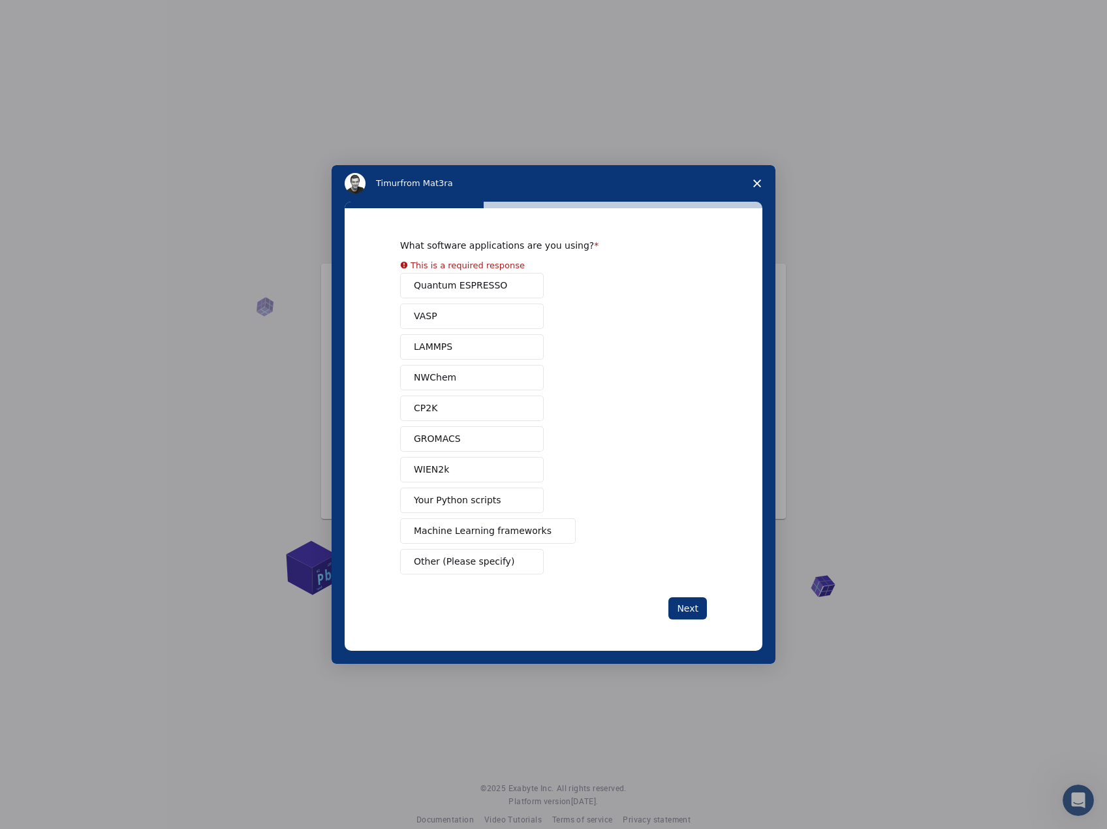
click at [648, 452] on div "Quantum ESPRESSO VASP LAMMPS NWChem CP2K GROMACS WIEN2k Your Python scripts Mac…" at bounding box center [553, 424] width 307 height 302
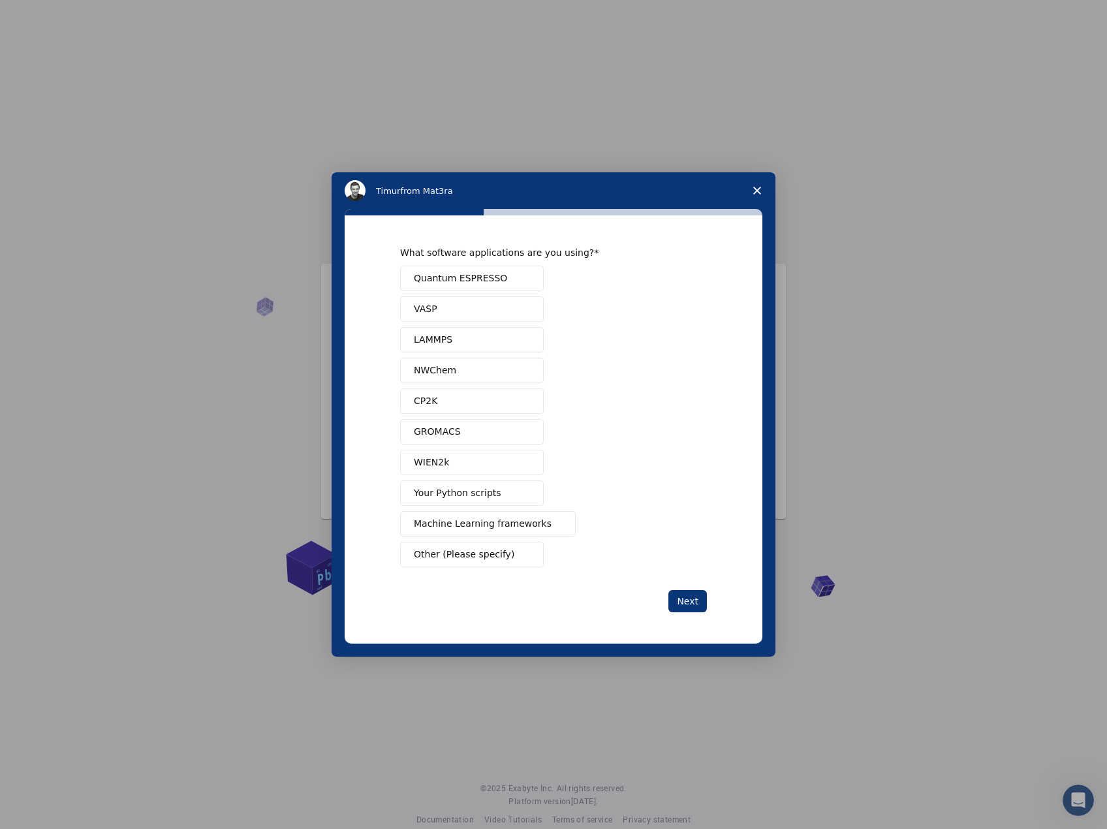
drag, startPoint x: 463, startPoint y: 562, endPoint x: 484, endPoint y: 561, distance: 20.9
click at [474, 582] on div "What software applications are you using? Quantum ESPRESSO VASP LAMMPS NWChem C…" at bounding box center [553, 429] width 307 height 365
click at [493, 515] on button "Machine Learning frameworks" at bounding box center [488, 523] width 176 height 25
click at [693, 603] on button "Next" at bounding box center [687, 601] width 39 height 22
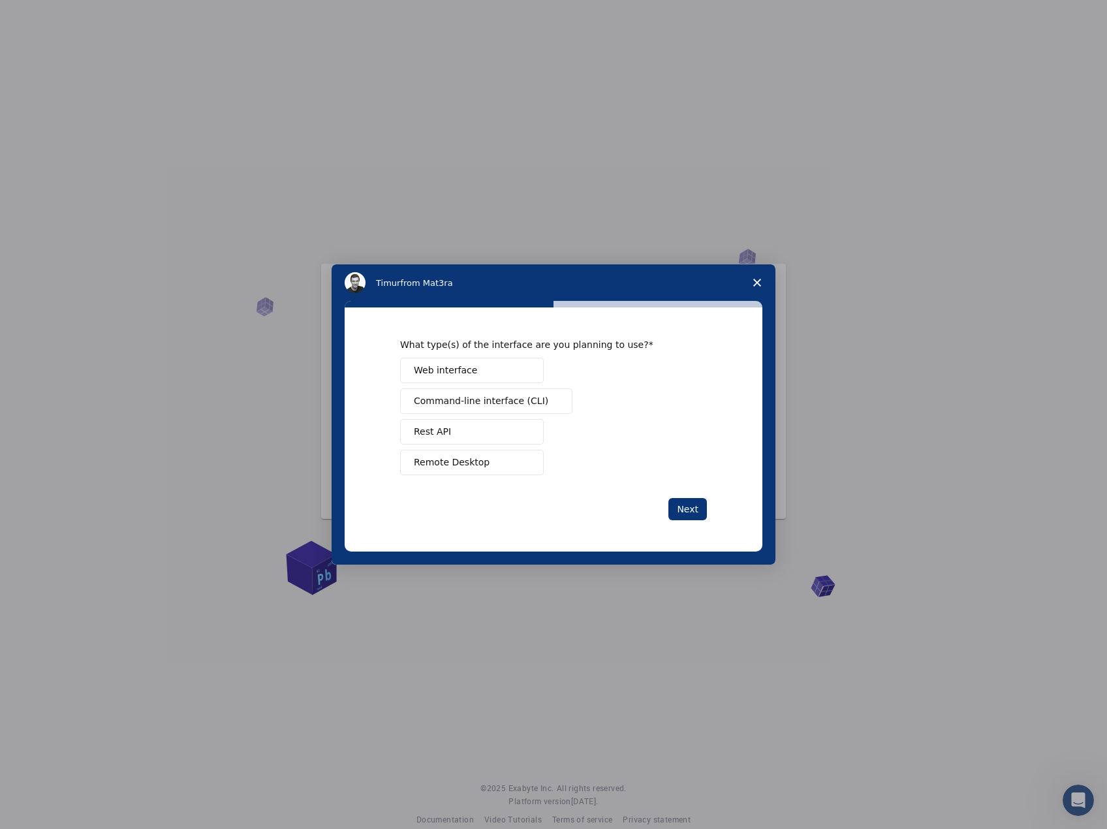
click at [493, 366] on button "Web interface" at bounding box center [472, 370] width 144 height 25
click at [505, 371] on button "Web interface" at bounding box center [472, 370] width 144 height 25
click at [485, 369] on button "Web interface" at bounding box center [472, 370] width 144 height 25
click at [691, 505] on button "Next" at bounding box center [687, 509] width 39 height 22
click at [473, 396] on span "Perform research" at bounding box center [453, 401] width 78 height 14
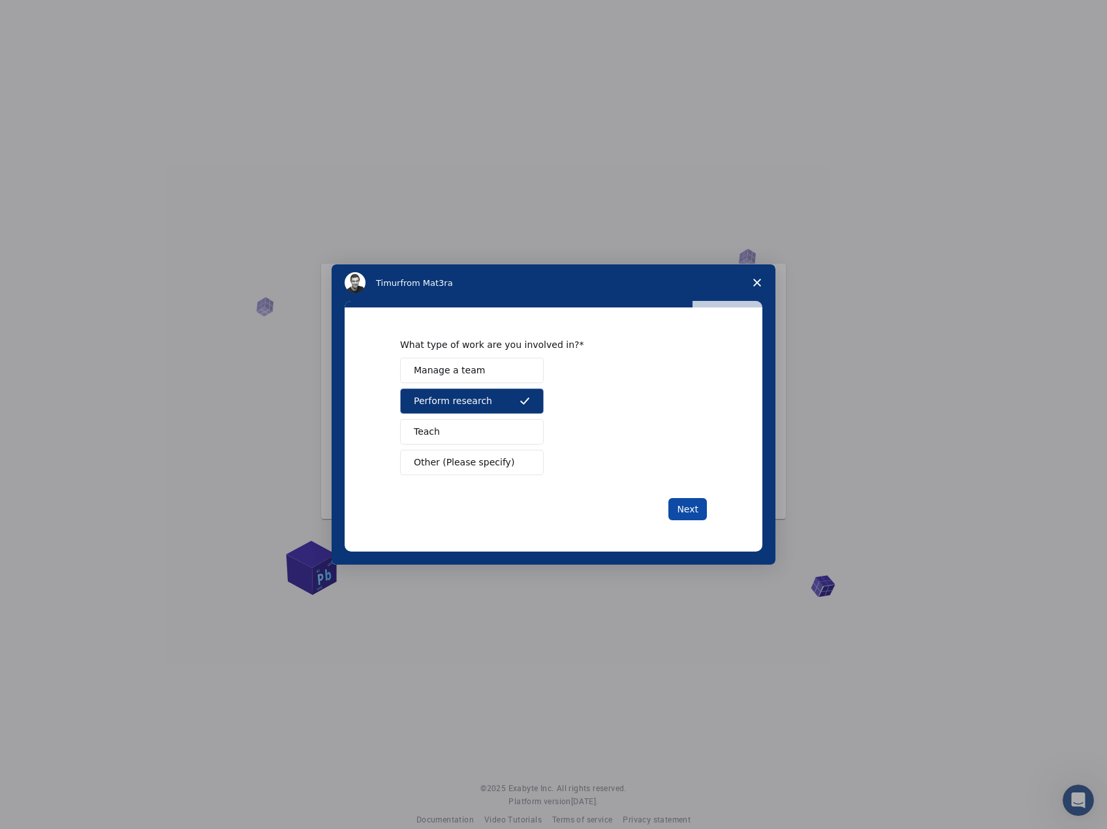
click at [685, 515] on button "Next" at bounding box center [687, 509] width 39 height 22
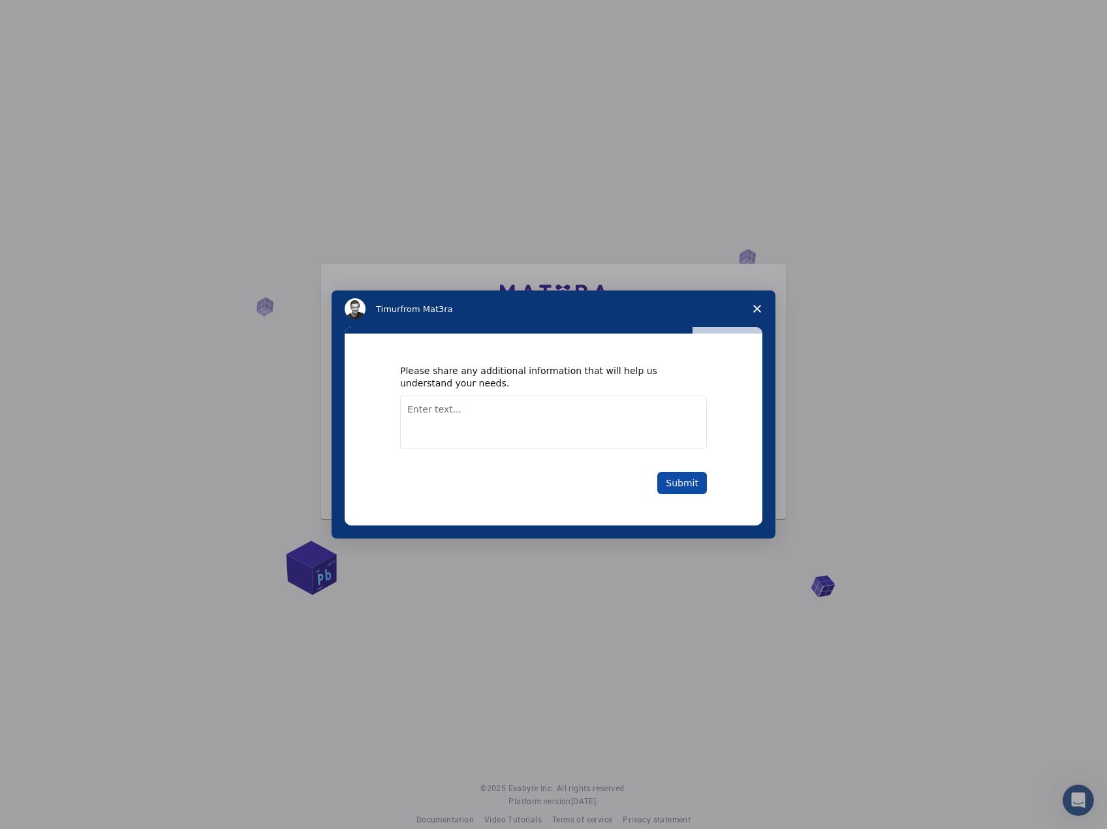
click at [672, 475] on button "Submit" at bounding box center [682, 483] width 50 height 22
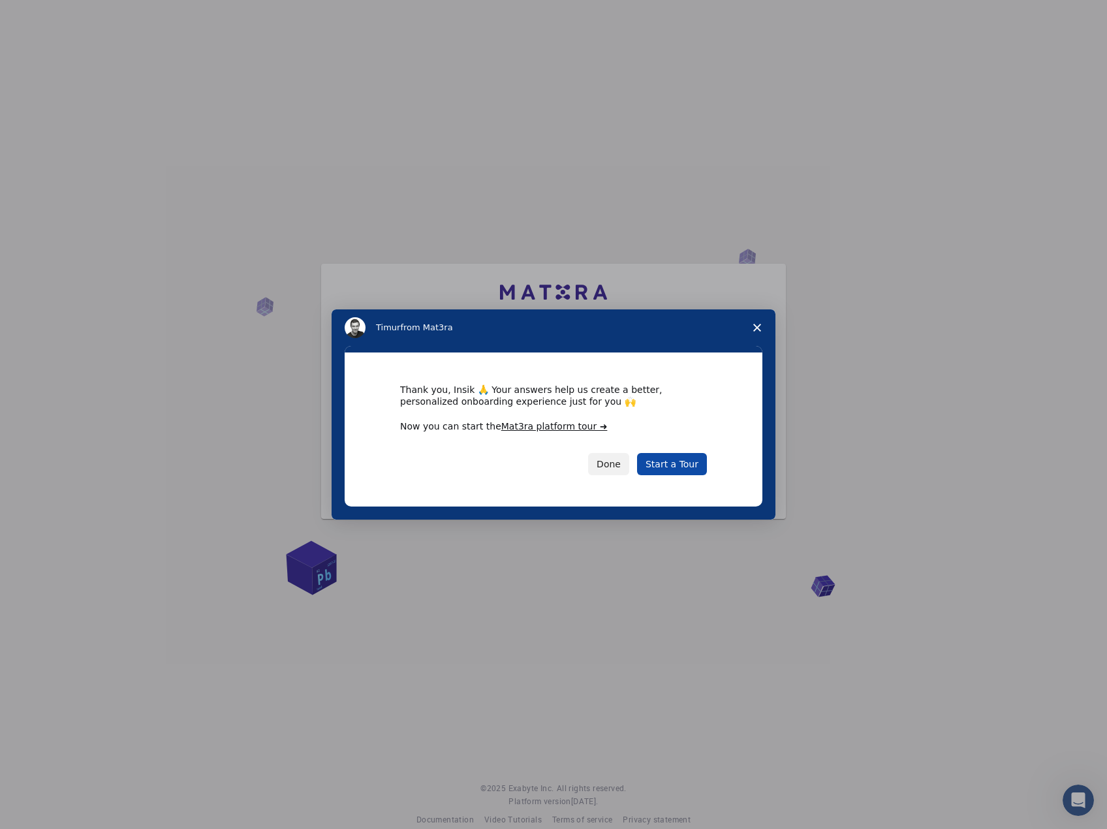
click at [687, 470] on link "Start a Tour" at bounding box center [672, 464] width 70 height 22
drag, startPoint x: 687, startPoint y: 470, endPoint x: 903, endPoint y: 486, distance: 216.0
click at [903, 486] on div "Intercom messenger" at bounding box center [553, 414] width 1107 height 829
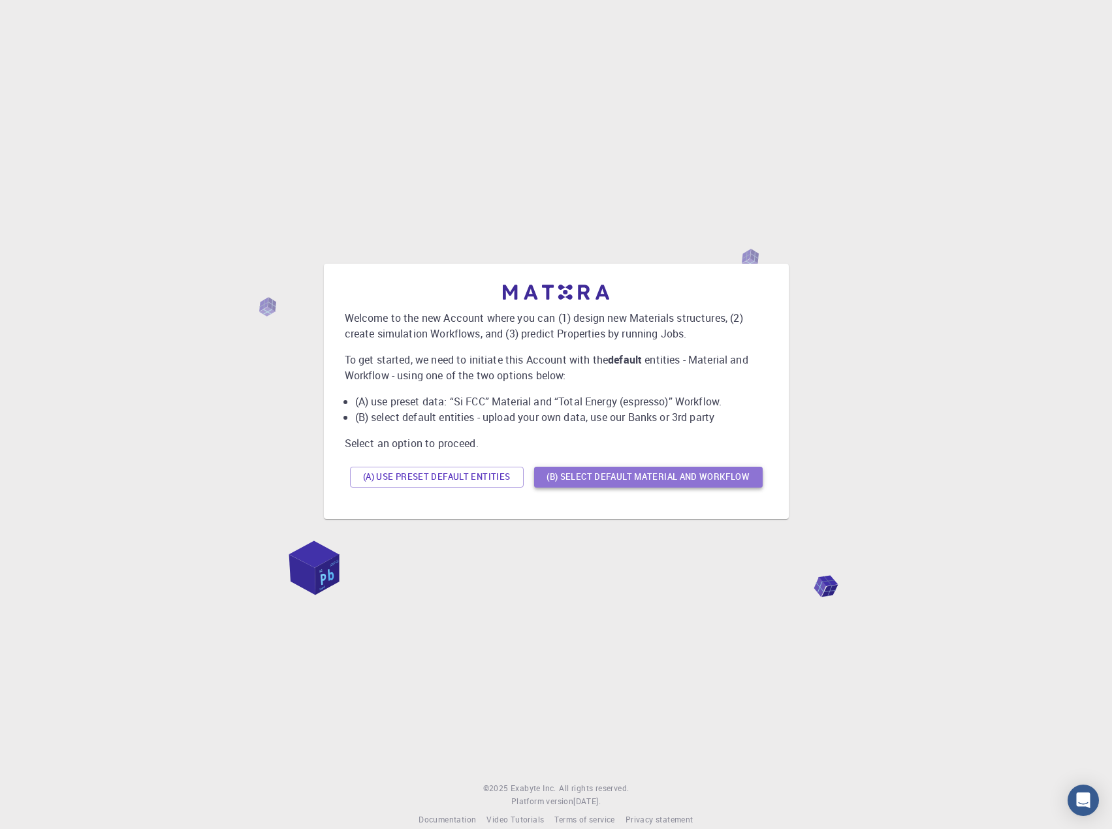
click at [694, 478] on button "(B) Select default material and workflow" at bounding box center [648, 477] width 228 height 21
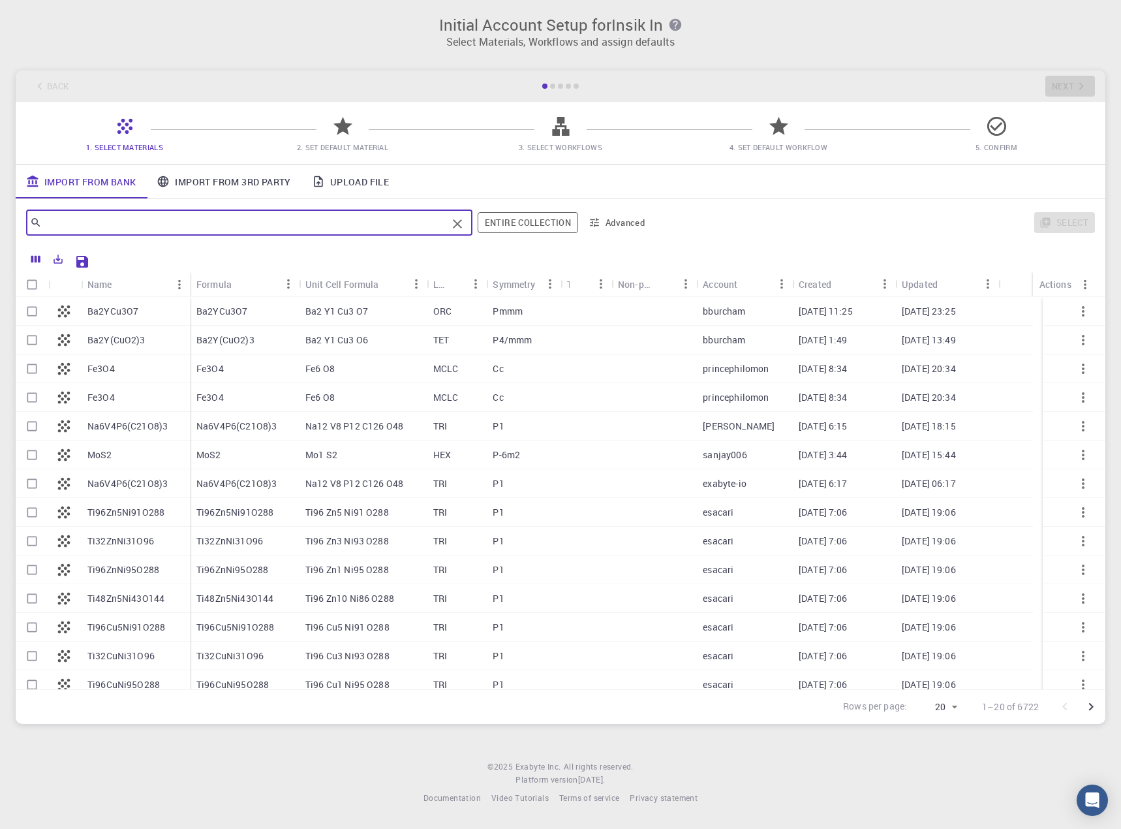
click at [232, 225] on input "text" at bounding box center [244, 222] width 405 height 18
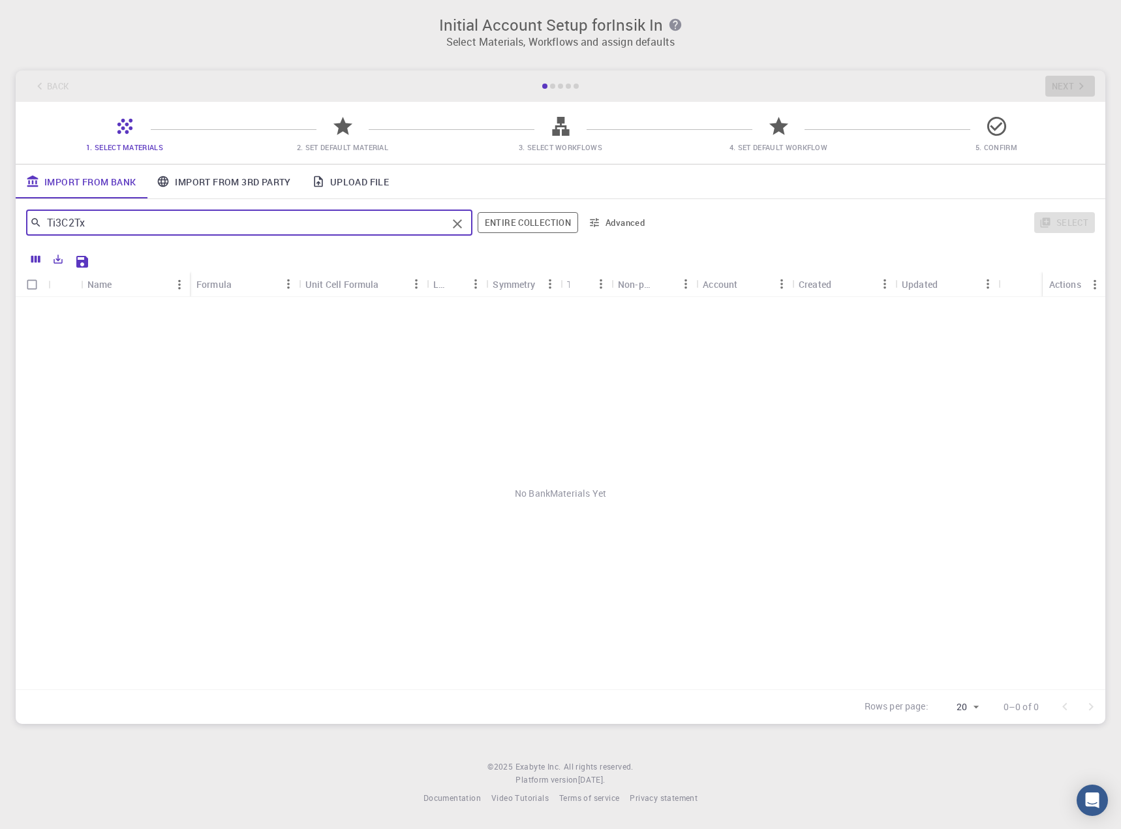
click at [210, 222] on input "Ti3C2Tx" at bounding box center [244, 222] width 405 height 18
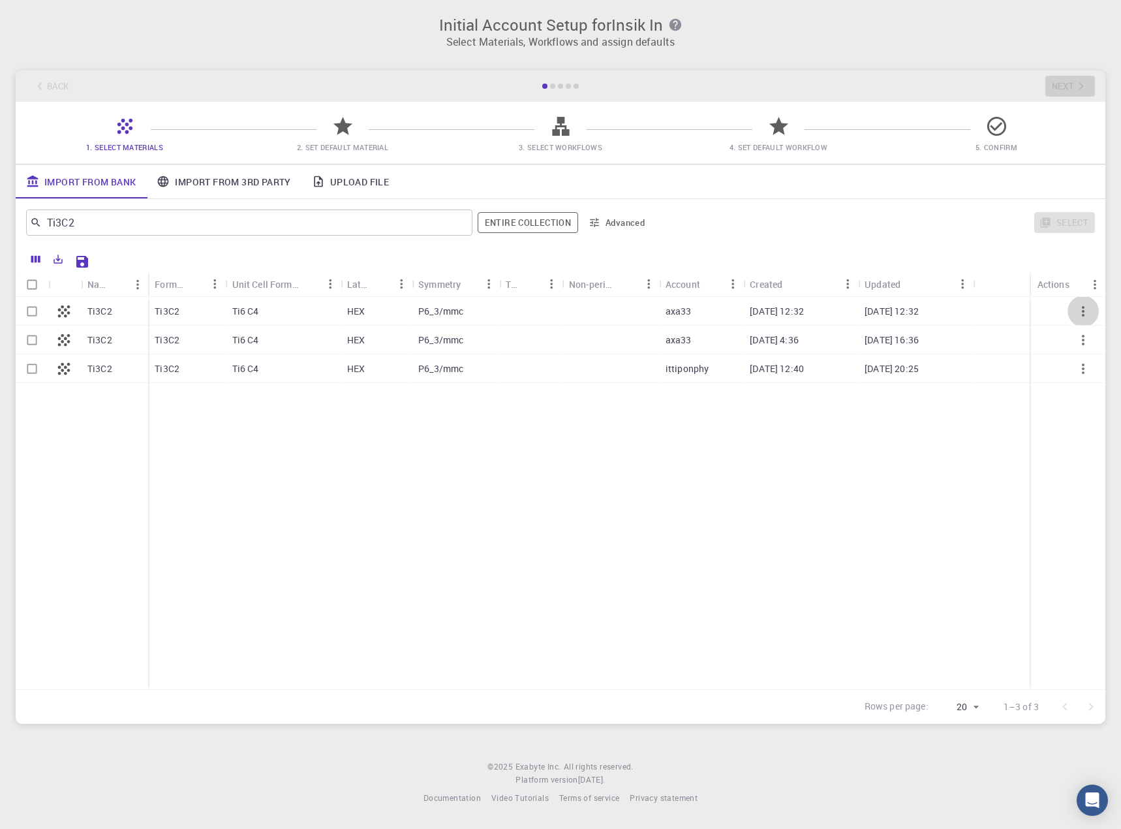
click at [1086, 307] on icon "button" at bounding box center [1084, 312] width 16 height 16
click at [309, 226] on input "Ti3C2" at bounding box center [244, 222] width 405 height 18
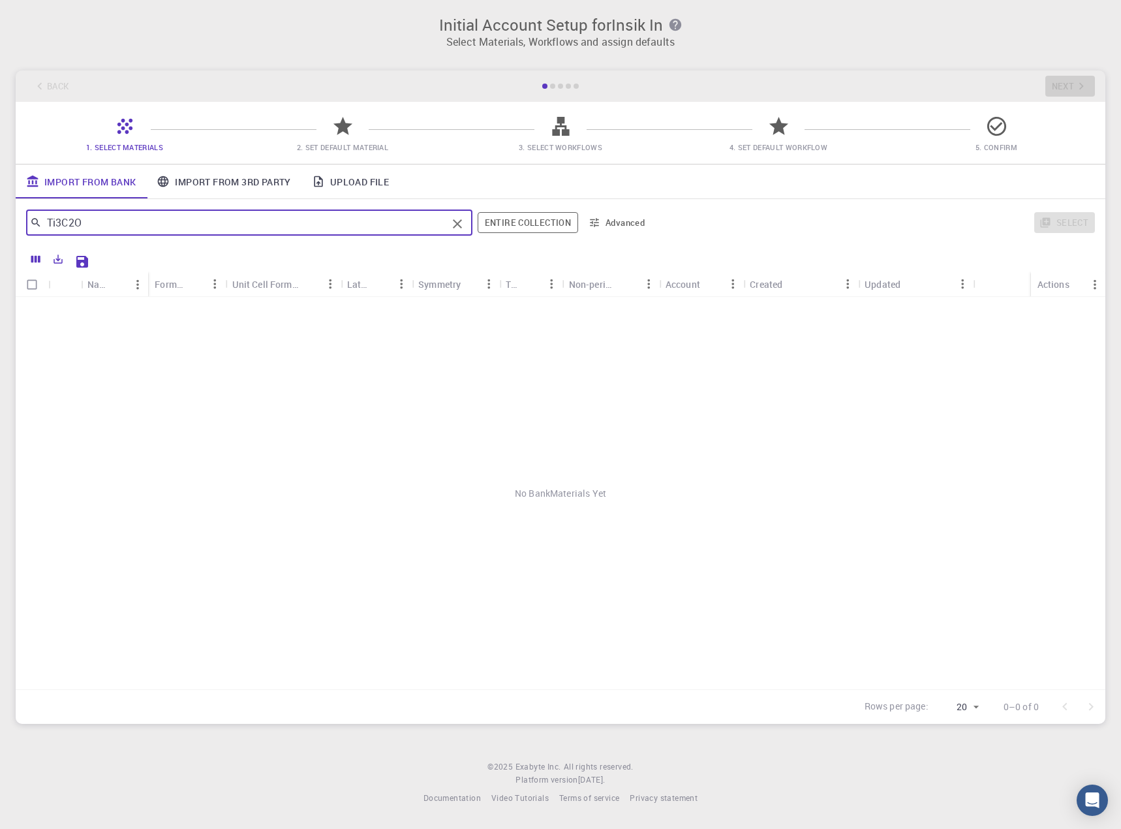
type input "Ti3C2"
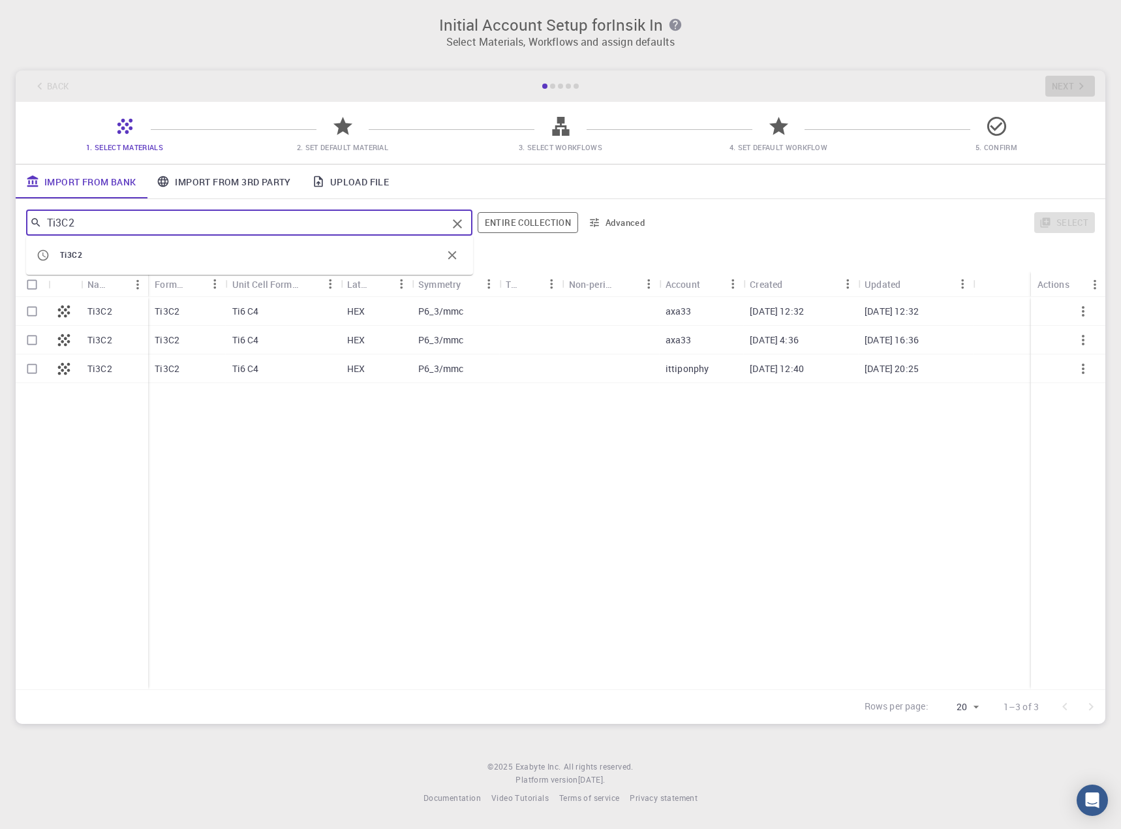
click at [31, 311] on input "Select row" at bounding box center [32, 311] width 25 height 25
checkbox input "true"
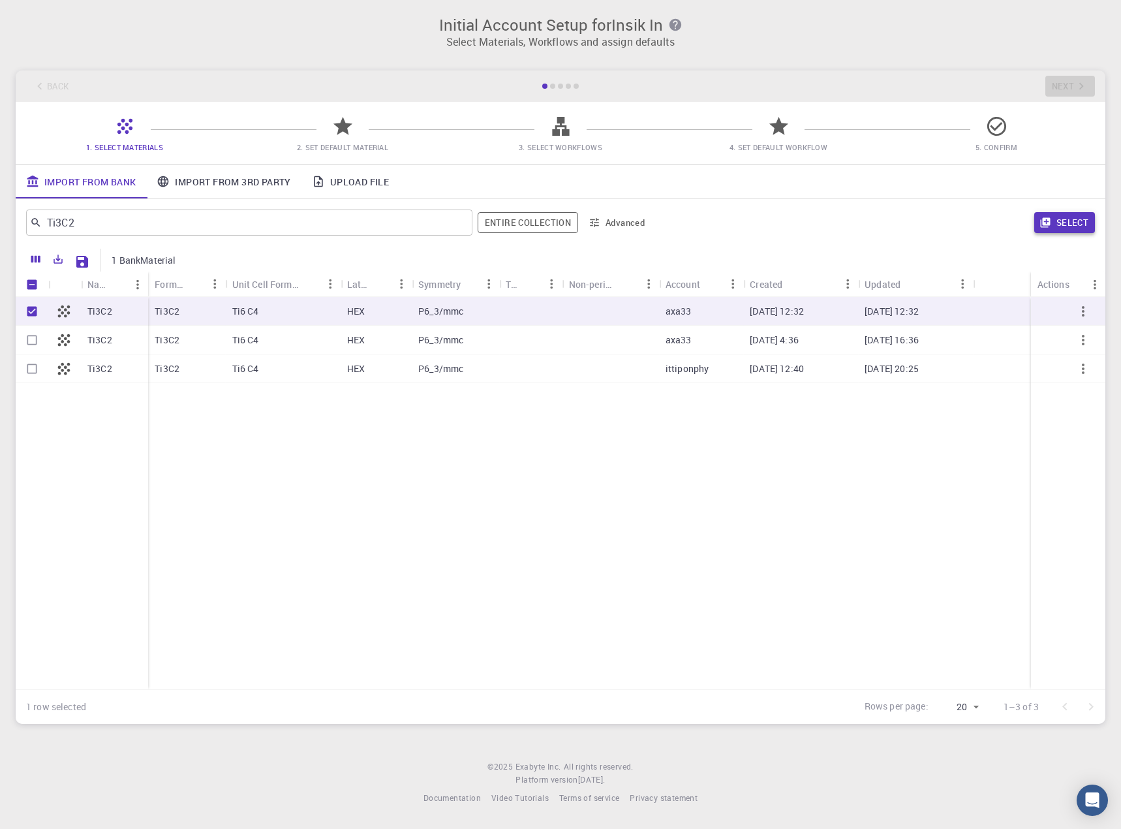
click at [1072, 217] on button "Select" at bounding box center [1065, 222] width 61 height 21
